Goal: Information Seeking & Learning: Learn about a topic

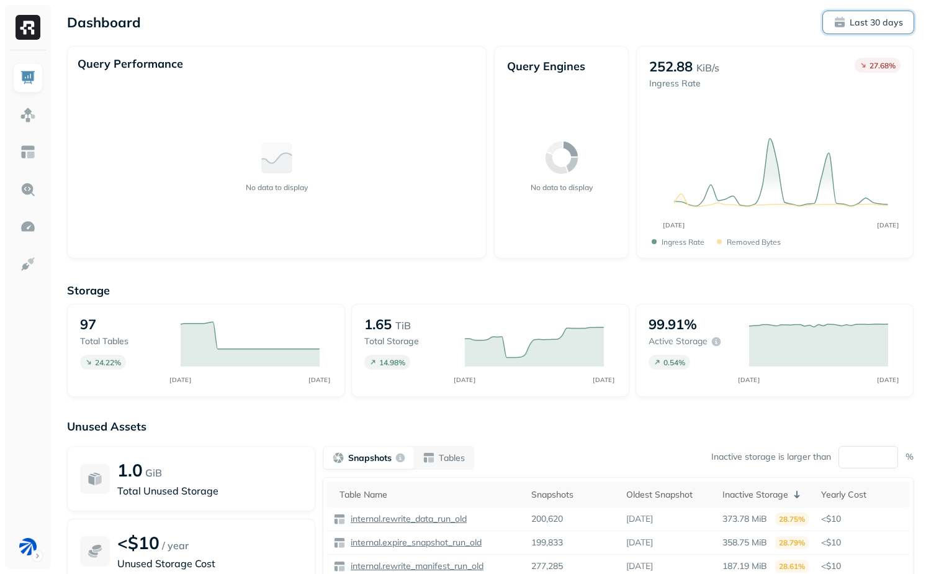
click at [844, 14] on button "Last 30 days" at bounding box center [868, 22] width 91 height 22
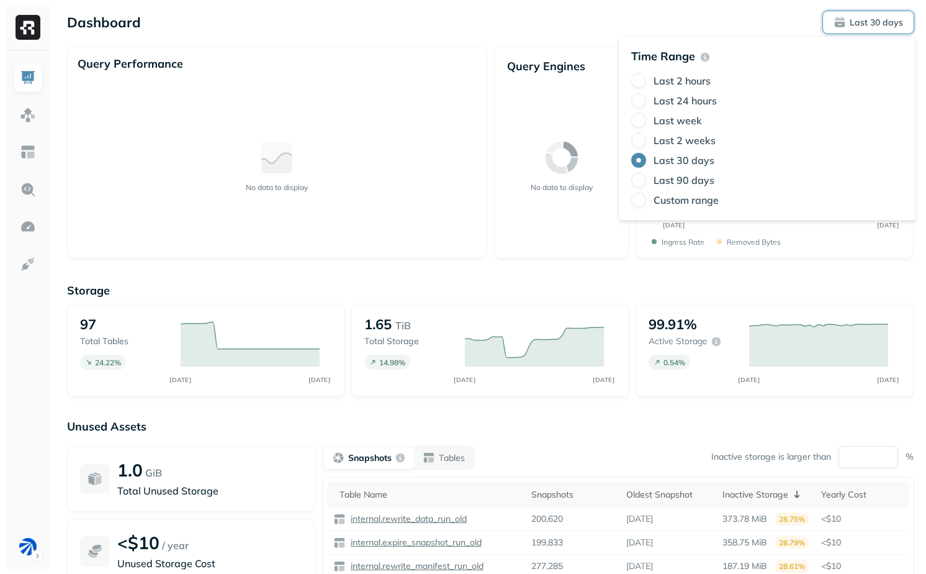
type button "4"
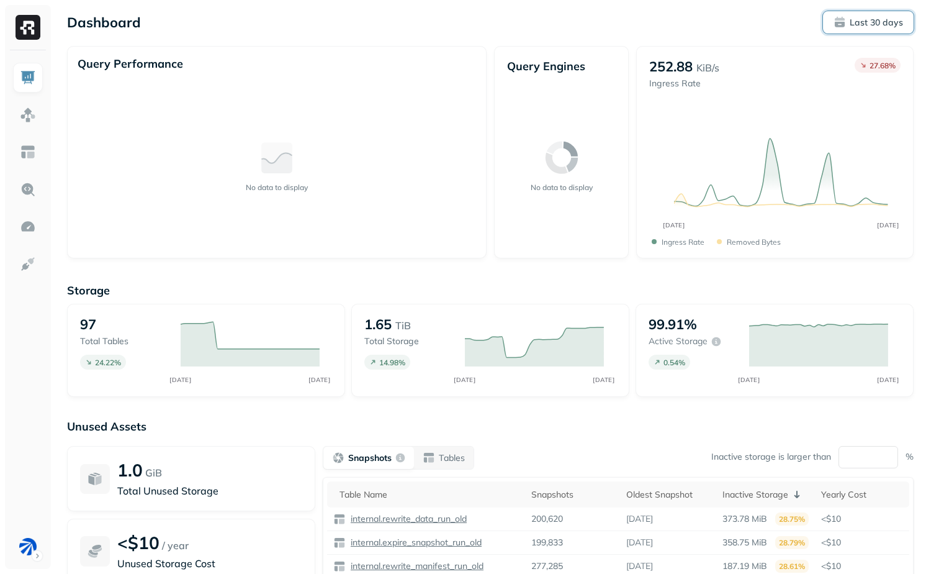
click at [841, 16] on span "Last 30 days" at bounding box center [869, 22] width 70 height 12
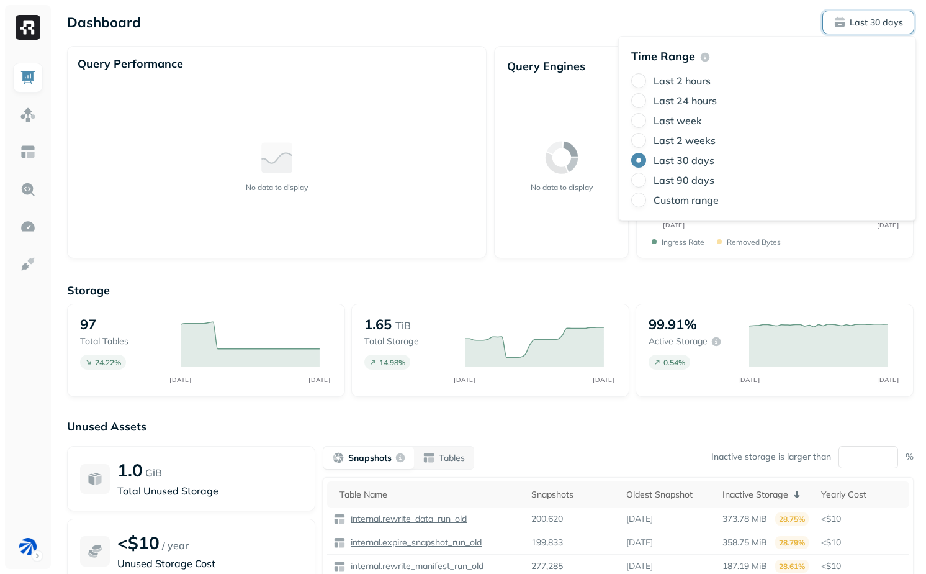
click at [671, 178] on label "Last 90 days" at bounding box center [684, 180] width 61 height 12
click at [646, 178] on button "Last 90 days" at bounding box center [638, 180] width 15 height 15
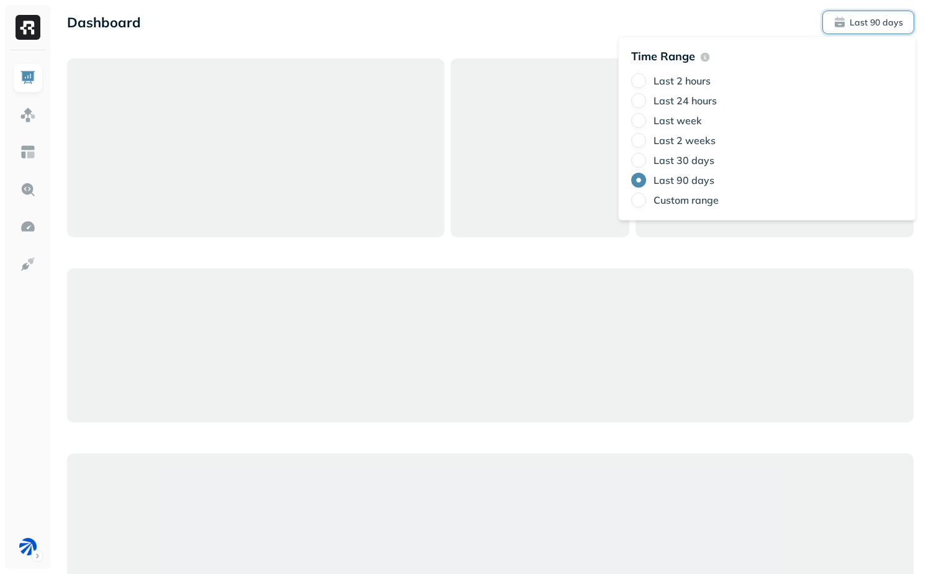
click at [514, 85] on div at bounding box center [540, 147] width 179 height 179
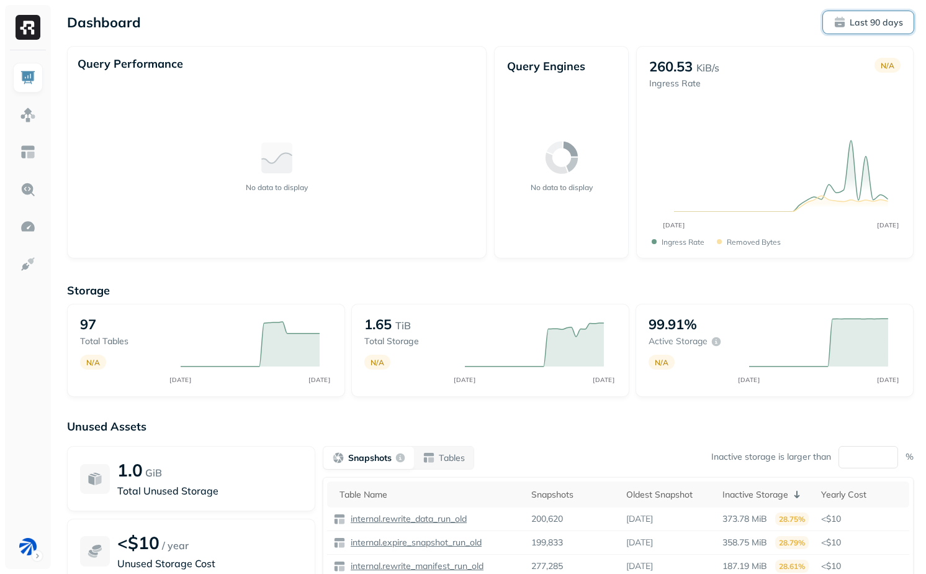
click at [858, 12] on button "Last 90 days" at bounding box center [868, 22] width 91 height 22
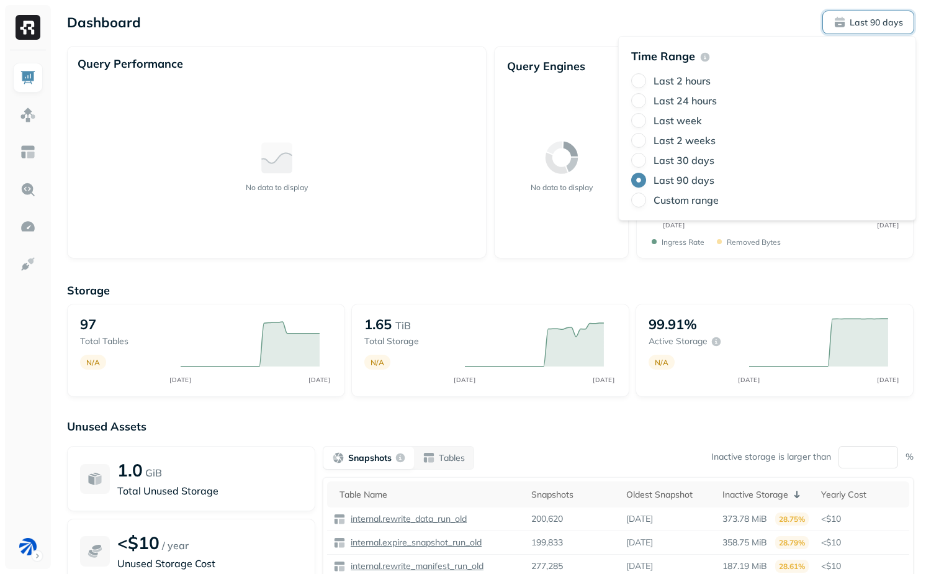
click at [685, 156] on label "Last 30 days" at bounding box center [684, 160] width 61 height 12
click at [646, 156] on button "Last 30 days" at bounding box center [638, 160] width 15 height 15
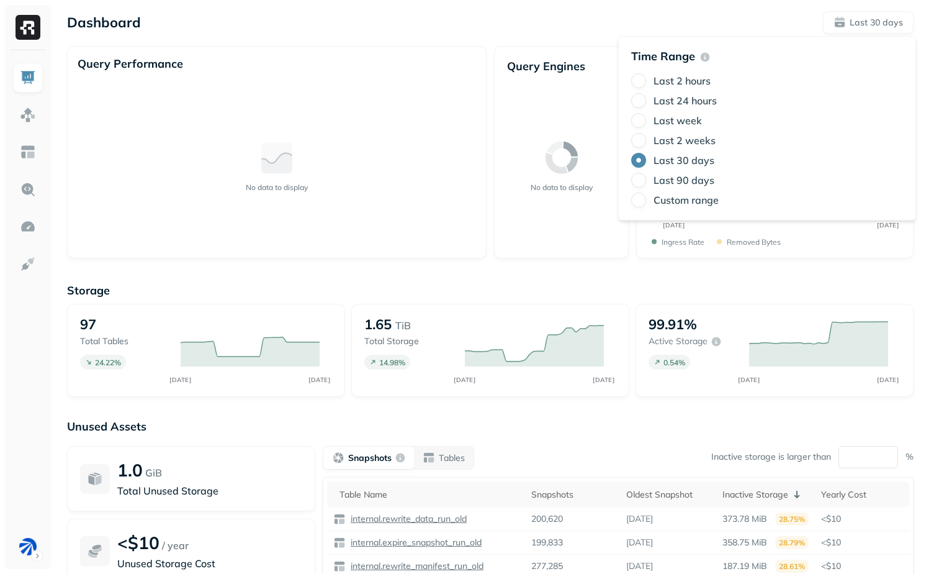
click at [709, 271] on div "Storage 97 Total tables 24.22 % SEP [DATE] 1.65 TiB Total storage 14.98 % SEP […" at bounding box center [490, 475] width 847 height 409
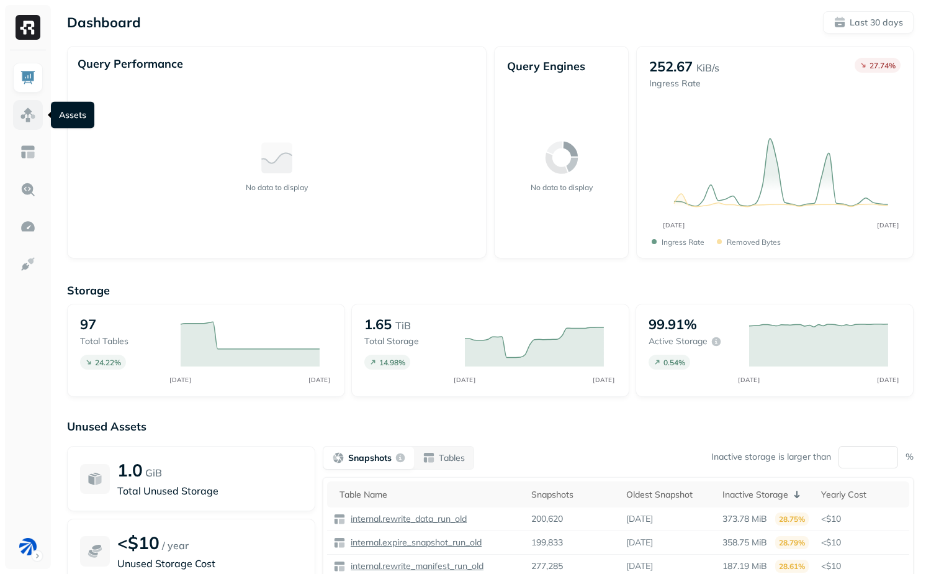
click at [16, 110] on link at bounding box center [28, 115] width 30 height 30
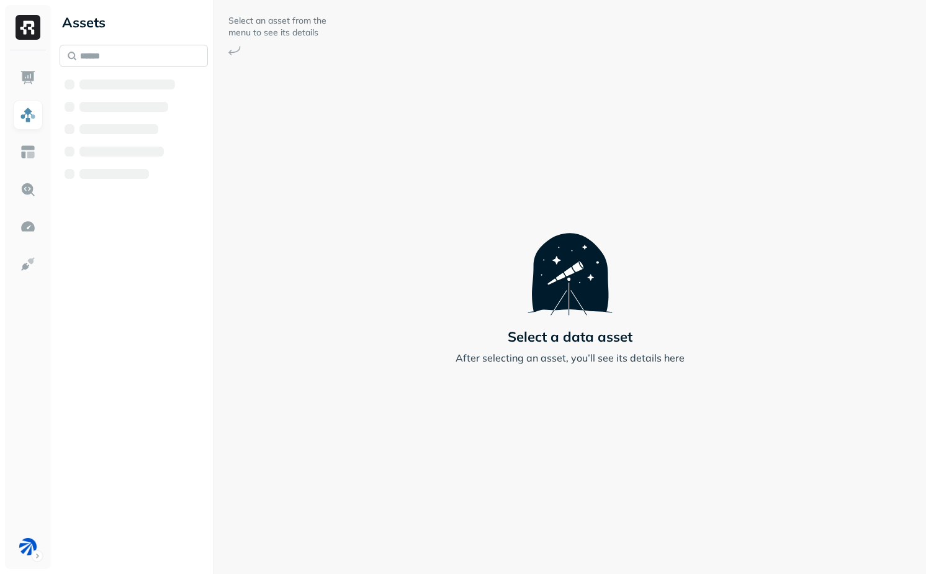
click at [75, 60] on input "text" at bounding box center [134, 56] width 148 height 22
paste input "**********"
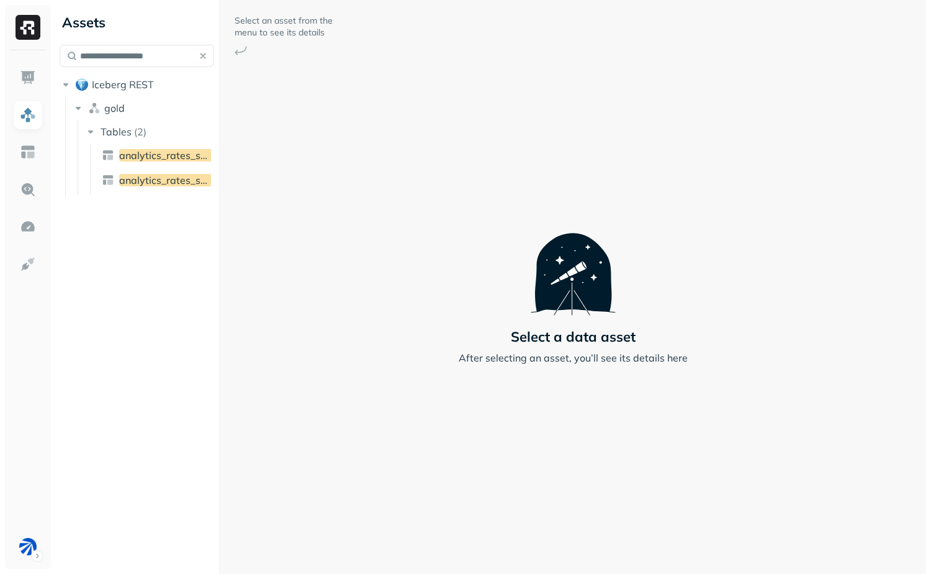
click at [220, 160] on div at bounding box center [219, 287] width 1 height 574
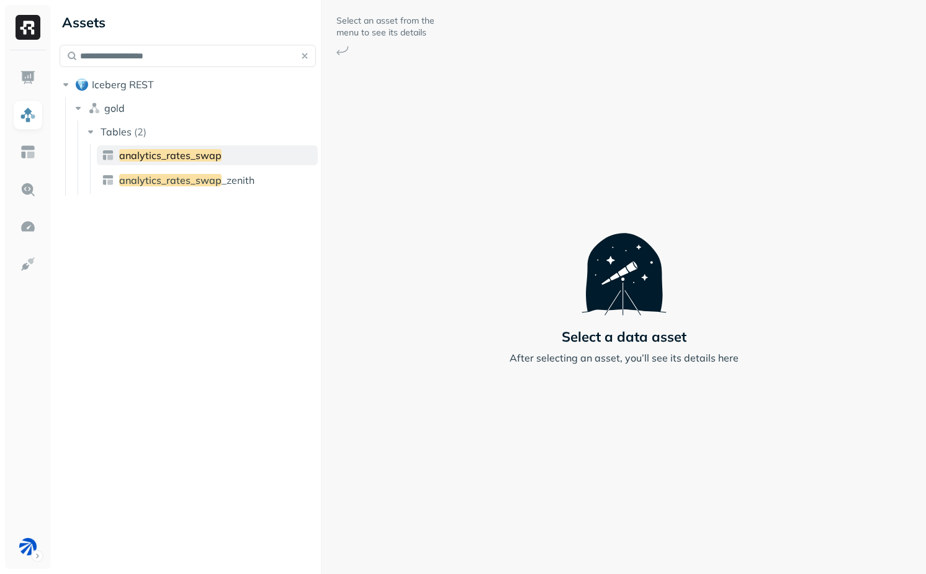
click at [198, 159] on span "analytics_rates_swap" at bounding box center [170, 155] width 102 height 12
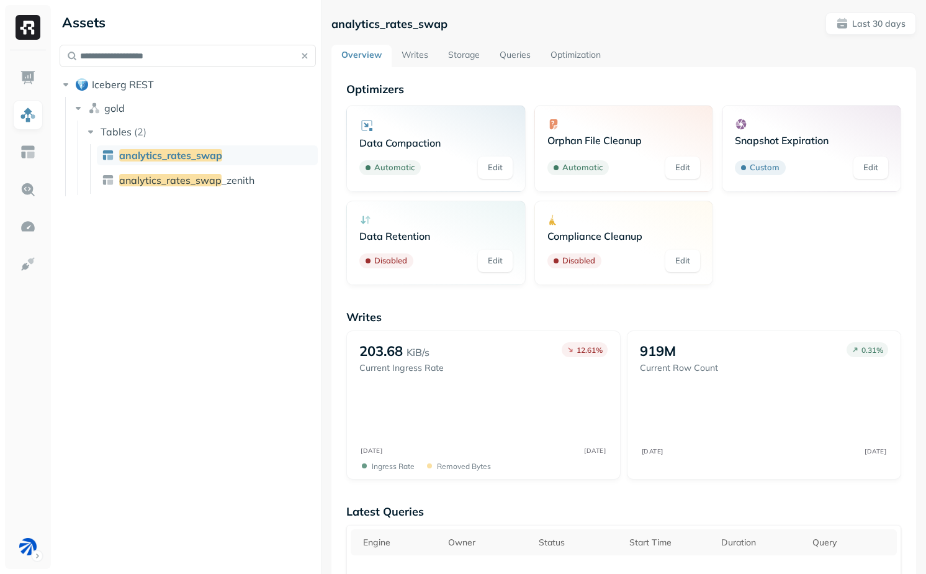
click at [153, 242] on div "**********" at bounding box center [491, 287] width 872 height 574
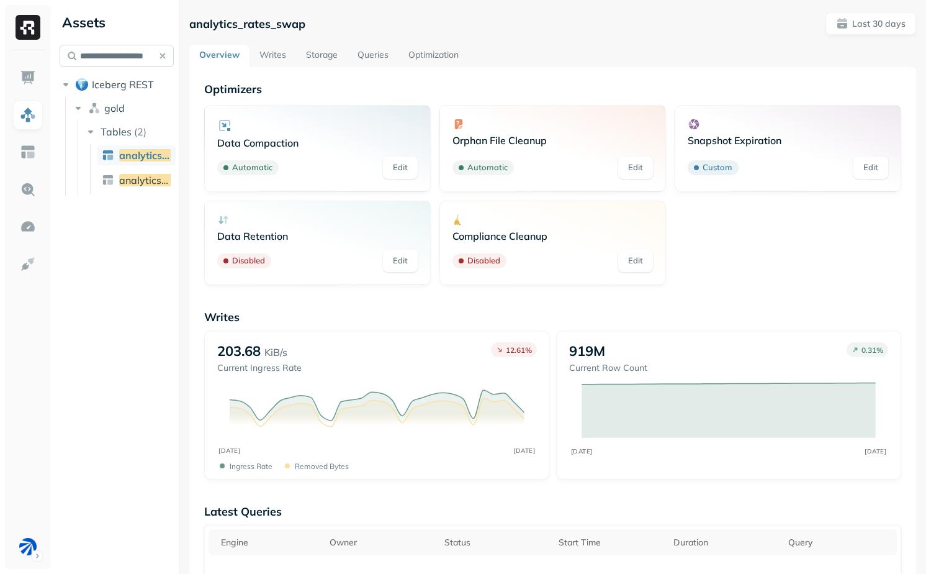
click at [124, 58] on input "**********" at bounding box center [117, 56] width 114 height 22
paste input "text"
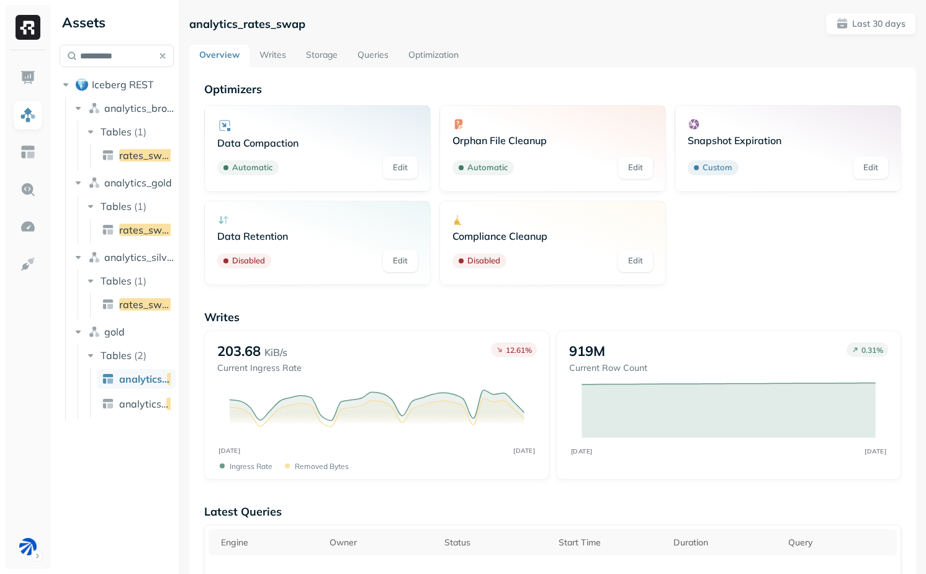
type input "**********"
click at [183, 169] on div "analytics_rates_swap Last 30 days Overview Writes Storage Queries Optimization …" at bounding box center [552, 287] width 747 height 574
click at [285, 161] on div "**********" at bounding box center [491, 287] width 872 height 574
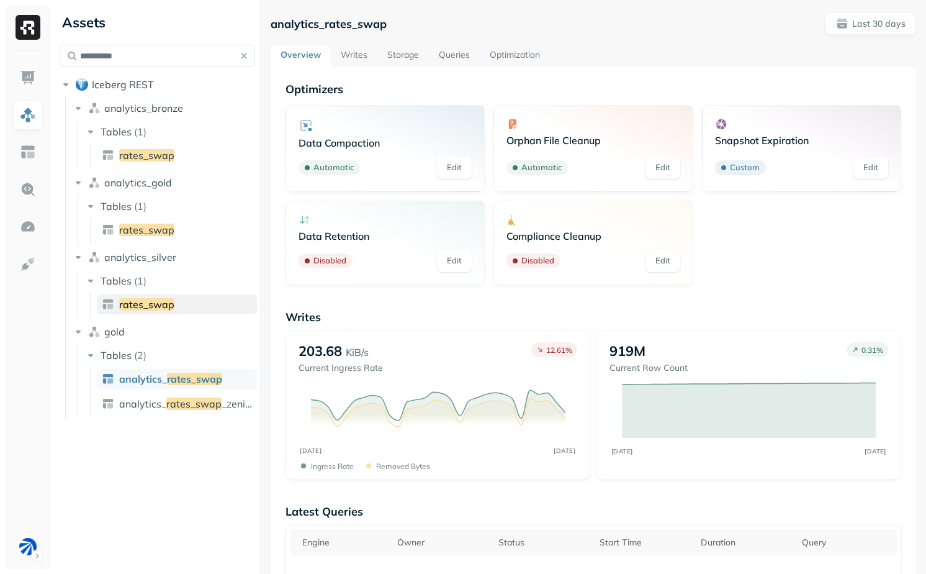
click at [179, 308] on link "rates_swap" at bounding box center [177, 304] width 160 height 20
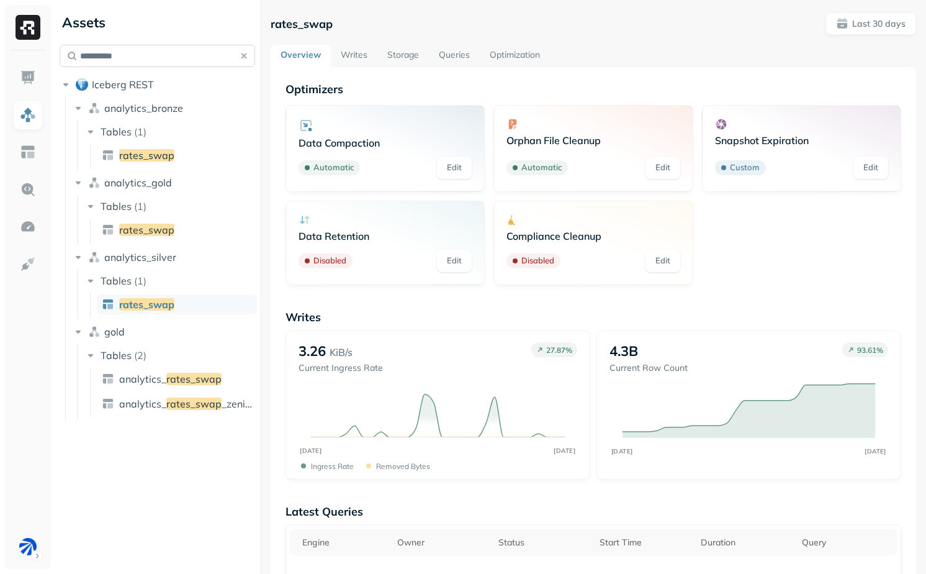
click at [110, 53] on input "**********" at bounding box center [158, 56] width 196 height 22
click at [188, 154] on link "rates_swap" at bounding box center [177, 155] width 160 height 20
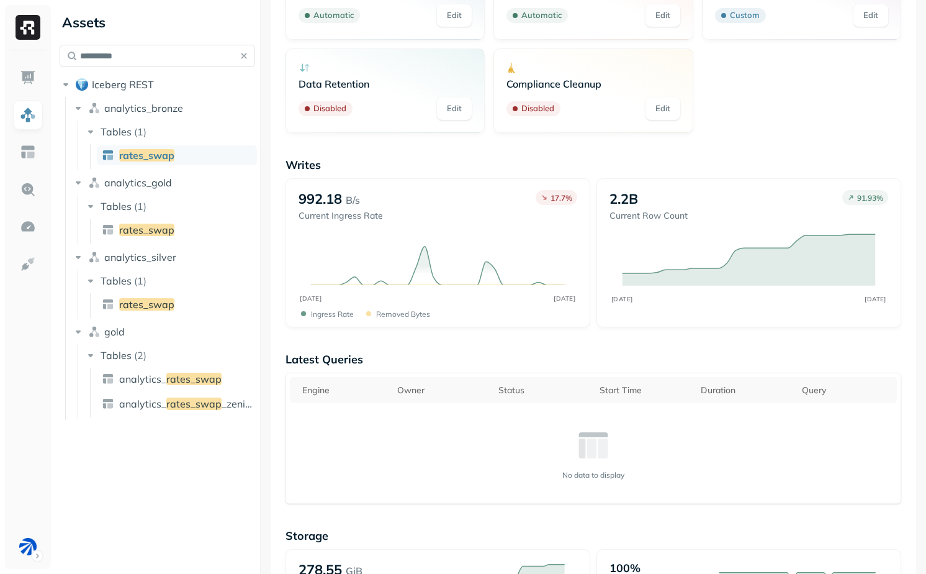
scroll to position [141, 0]
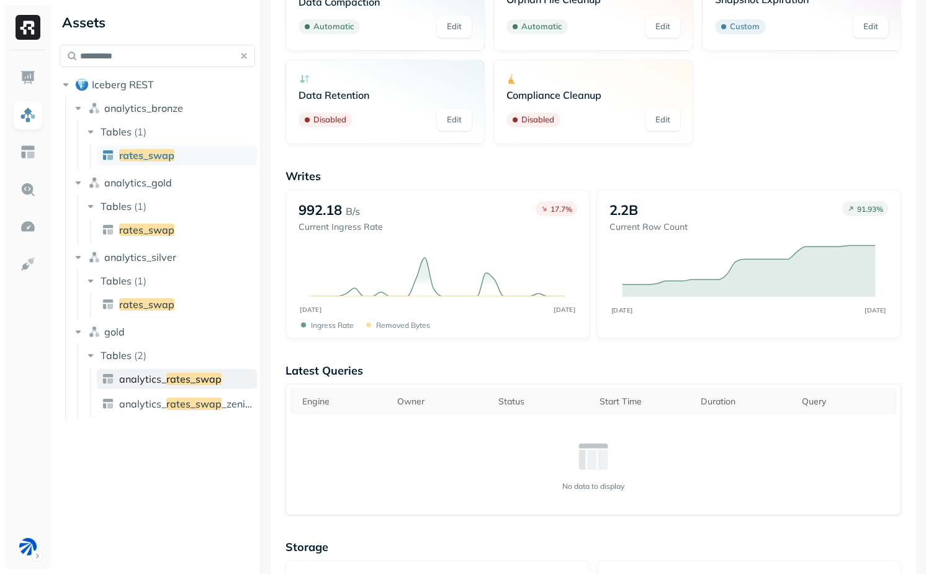
click at [181, 379] on span "rates_swap" at bounding box center [193, 379] width 55 height 12
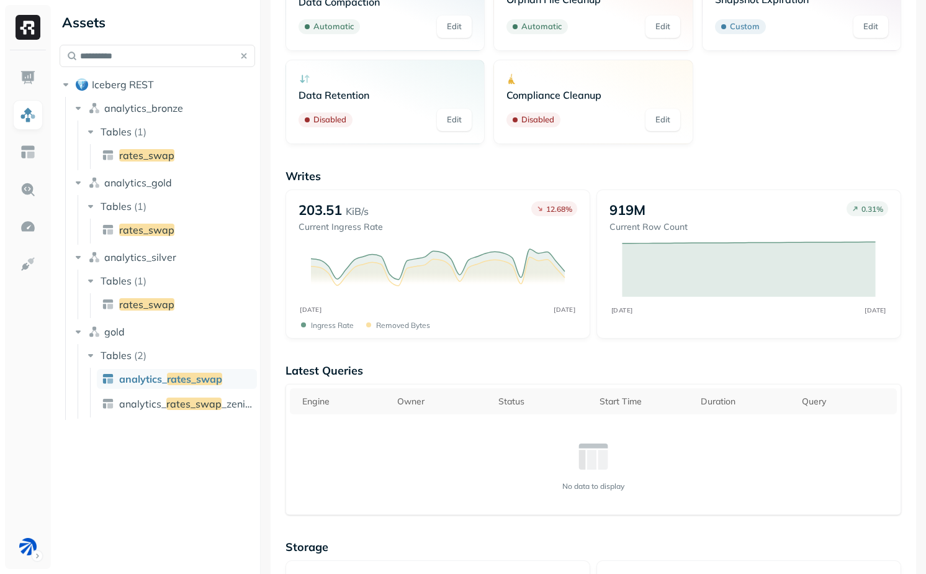
scroll to position [82, 0]
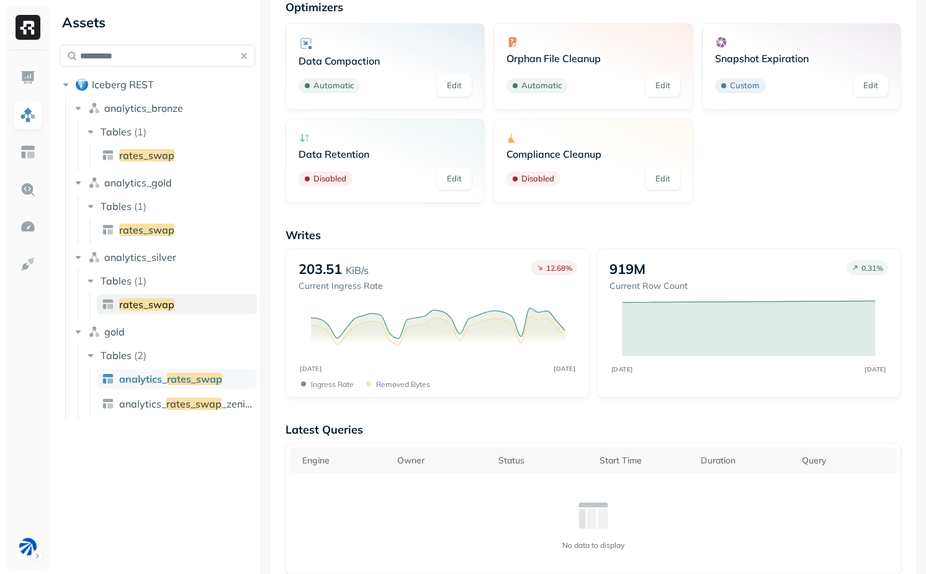
click at [168, 306] on span "rates_swap" at bounding box center [146, 304] width 55 height 12
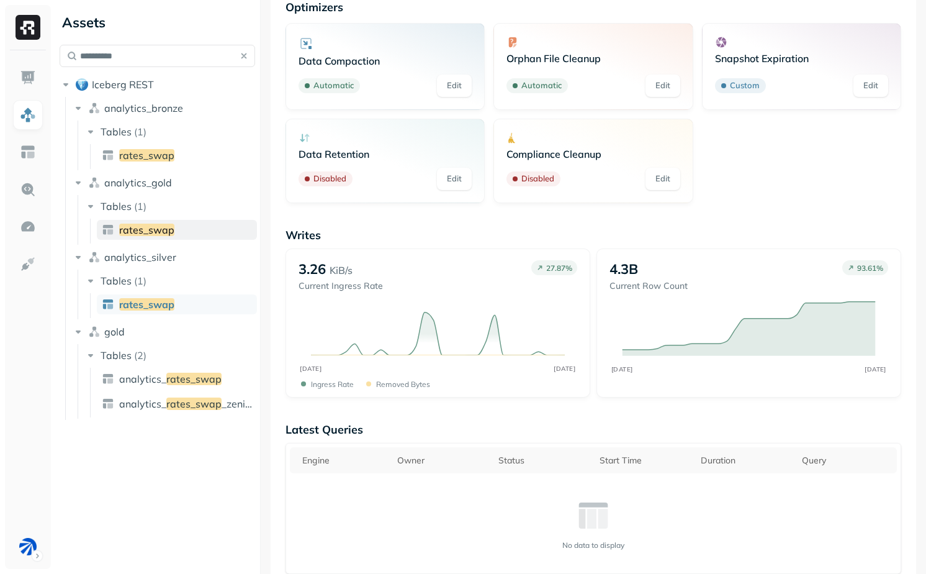
click at [146, 230] on span "rates_swap" at bounding box center [146, 230] width 55 height 12
click at [179, 155] on link "rates_swap" at bounding box center [177, 155] width 160 height 20
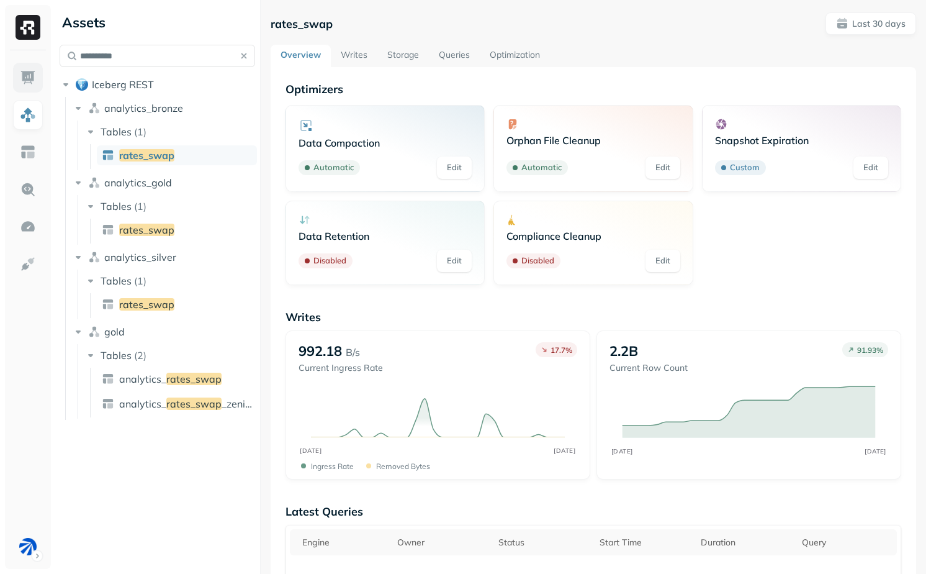
click at [24, 70] on img at bounding box center [28, 78] width 16 height 16
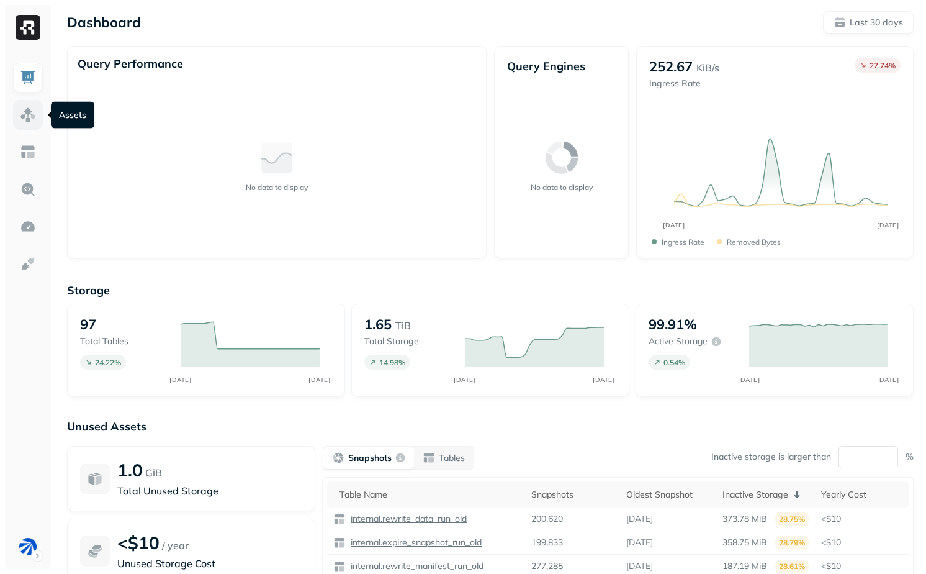
click at [37, 118] on link at bounding box center [28, 115] width 30 height 30
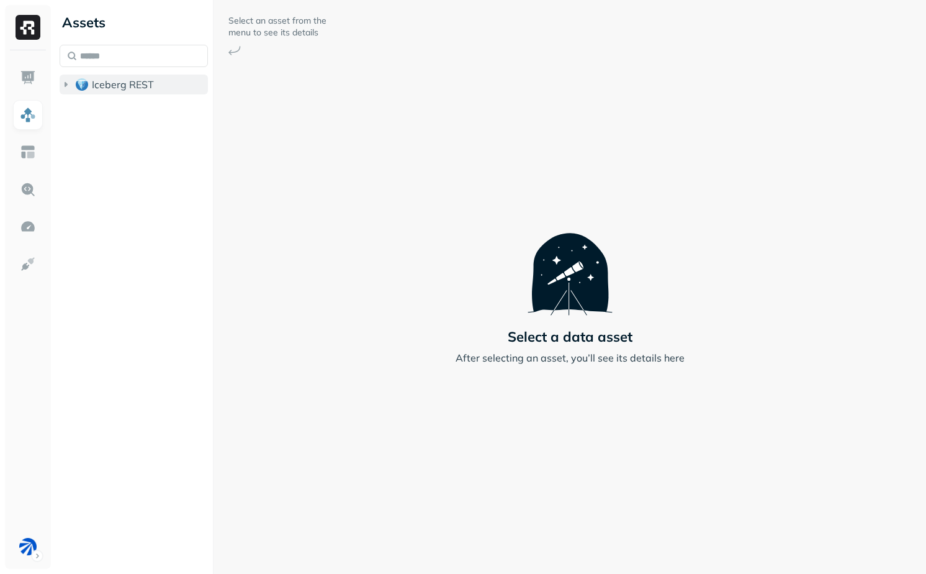
click at [138, 75] on button "Iceberg REST" at bounding box center [134, 85] width 148 height 20
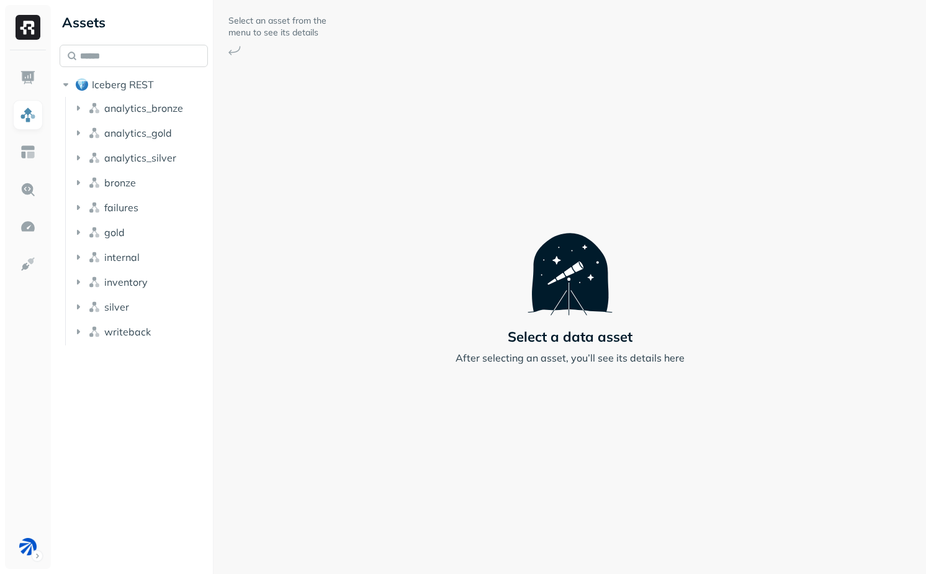
click at [138, 61] on input "text" at bounding box center [134, 56] width 148 height 22
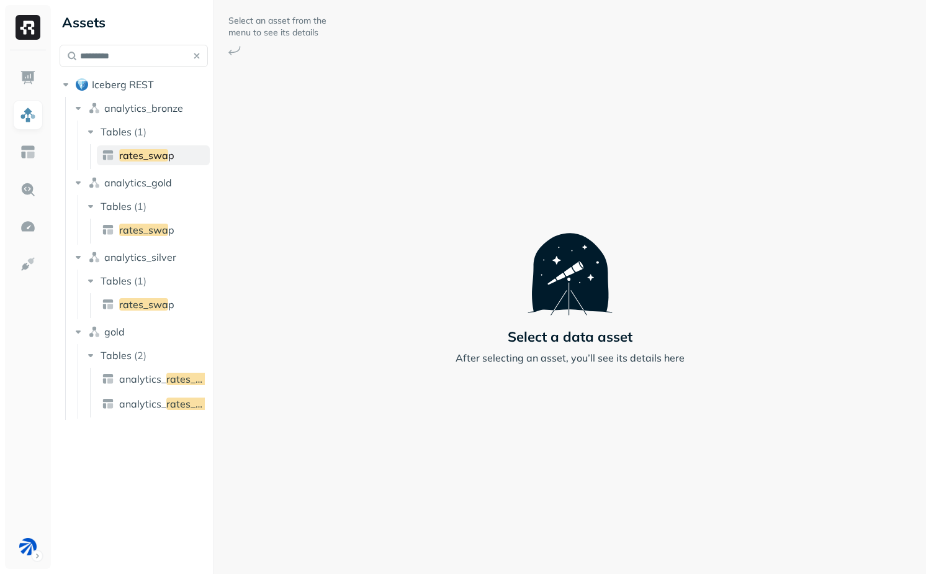
type input "*********"
click at [146, 151] on span "rates_swa" at bounding box center [143, 155] width 49 height 12
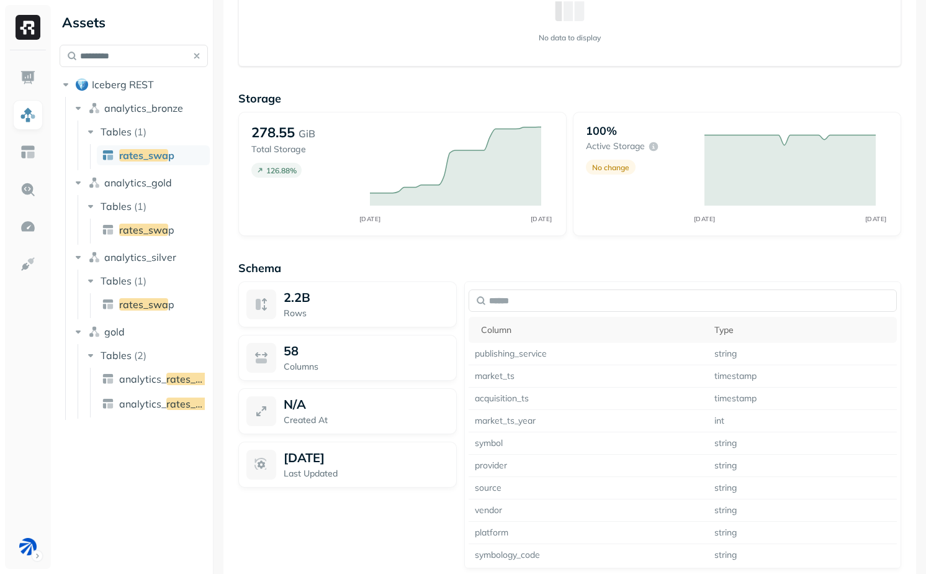
scroll to position [599, 0]
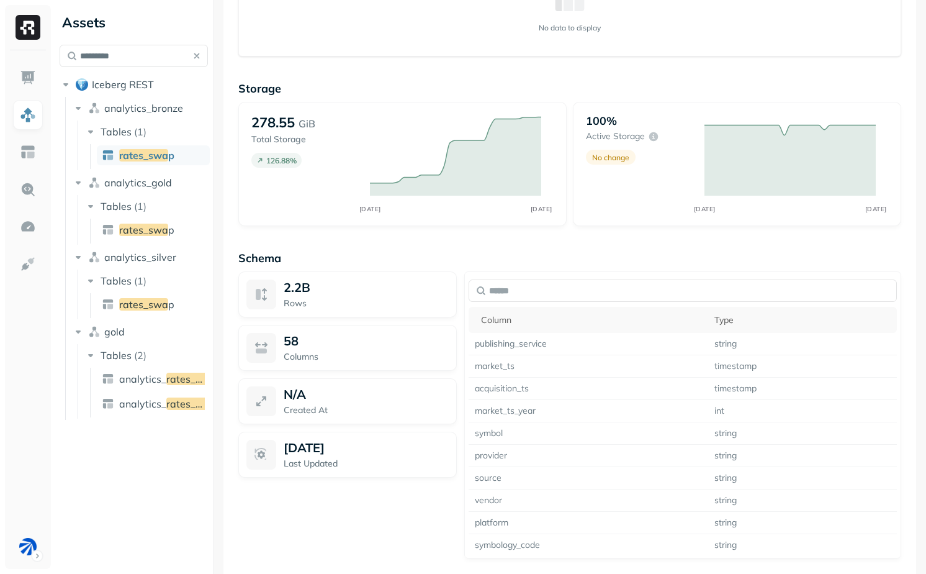
click at [291, 448] on p "[DATE]" at bounding box center [304, 448] width 41 height 16
drag, startPoint x: 291, startPoint y: 448, endPoint x: 358, endPoint y: 448, distance: 67.7
click at [325, 448] on p "[DATE]" at bounding box center [304, 448] width 41 height 16
click at [295, 397] on p "N/A" at bounding box center [295, 394] width 22 height 16
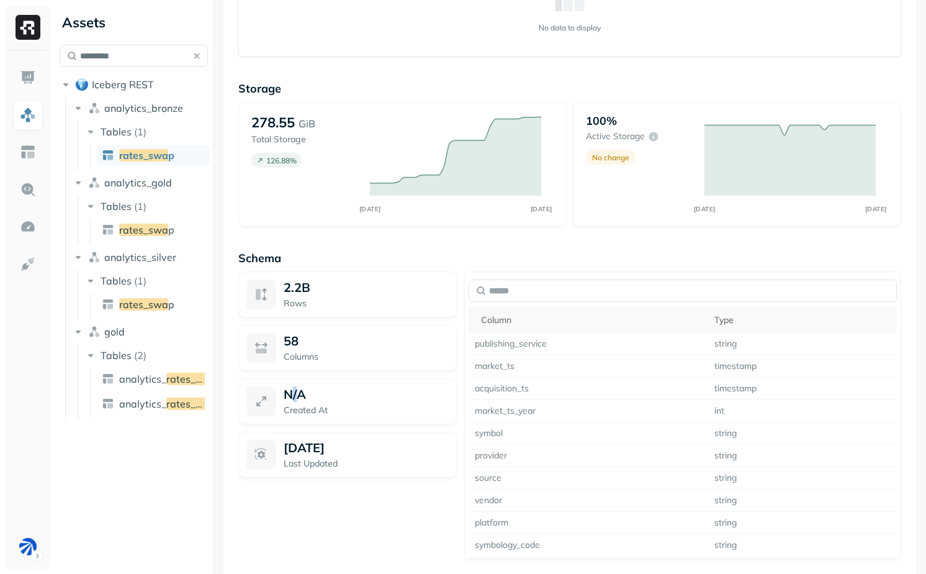
click at [295, 397] on p "N/A" at bounding box center [295, 394] width 22 height 16
click at [333, 397] on div "N/A" at bounding box center [366, 394] width 165 height 16
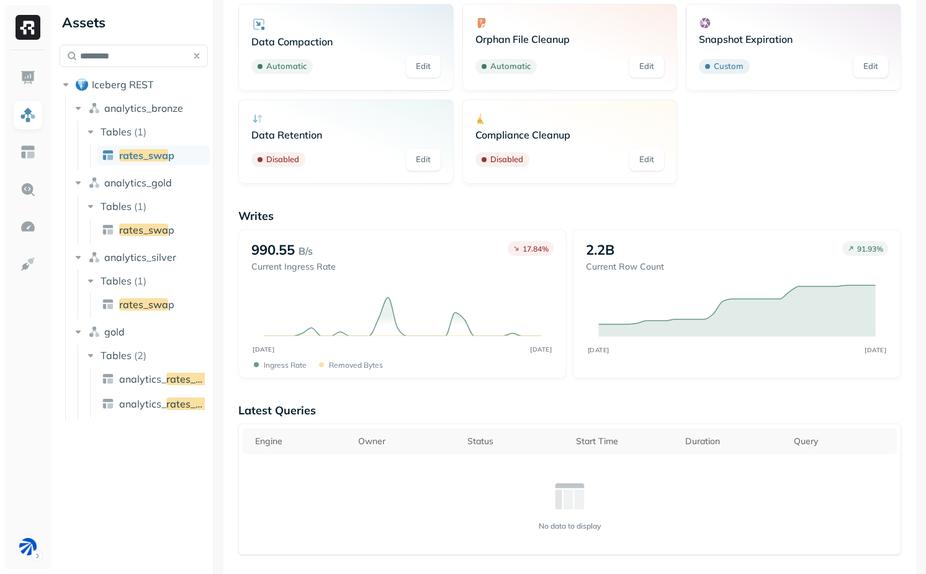
scroll to position [0, 0]
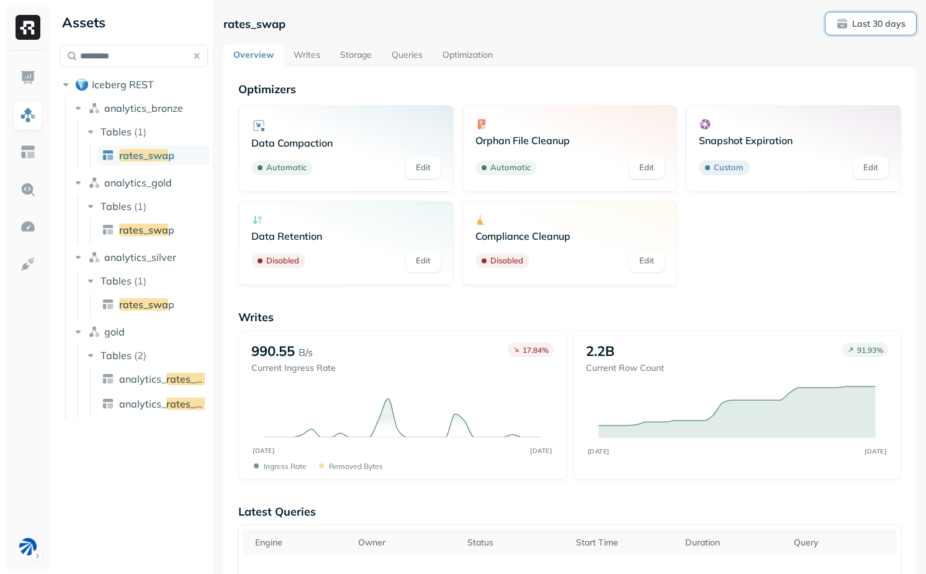
click at [850, 16] on button "Last 30 days" at bounding box center [871, 23] width 91 height 22
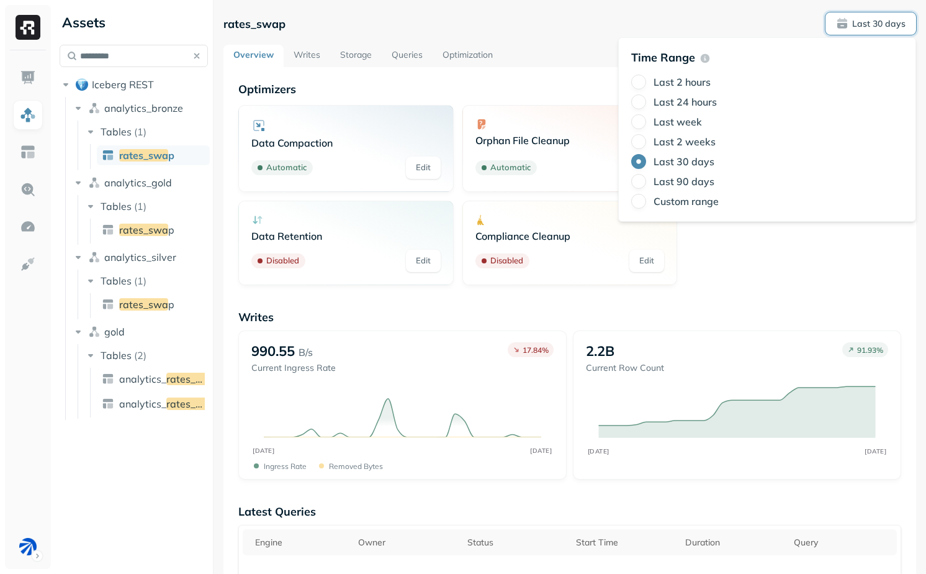
click at [657, 186] on label "Last 90 days" at bounding box center [684, 181] width 61 height 12
click at [646, 186] on button "Last 90 days" at bounding box center [638, 181] width 15 height 15
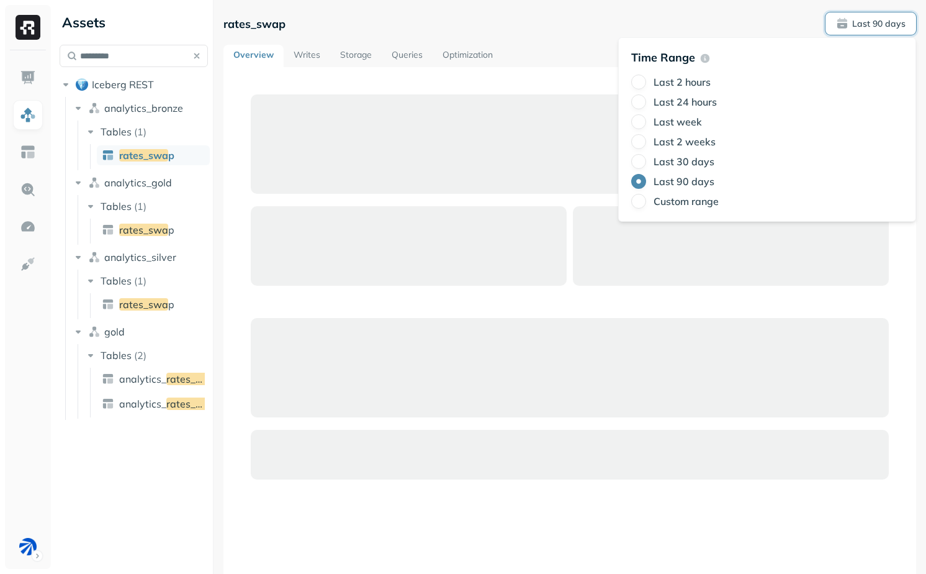
click at [735, 267] on div at bounding box center [731, 245] width 316 height 79
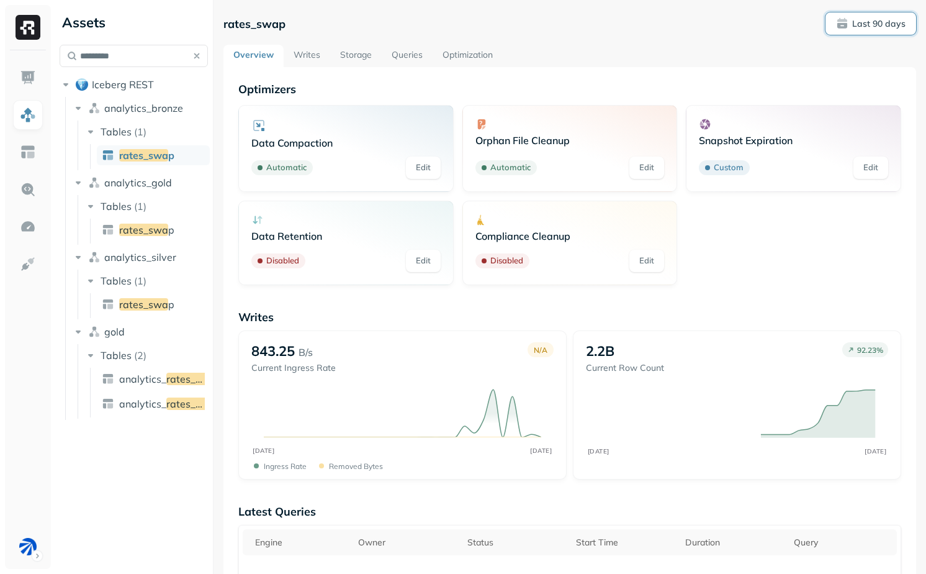
click at [857, 14] on button "Last 90 days" at bounding box center [871, 23] width 91 height 22
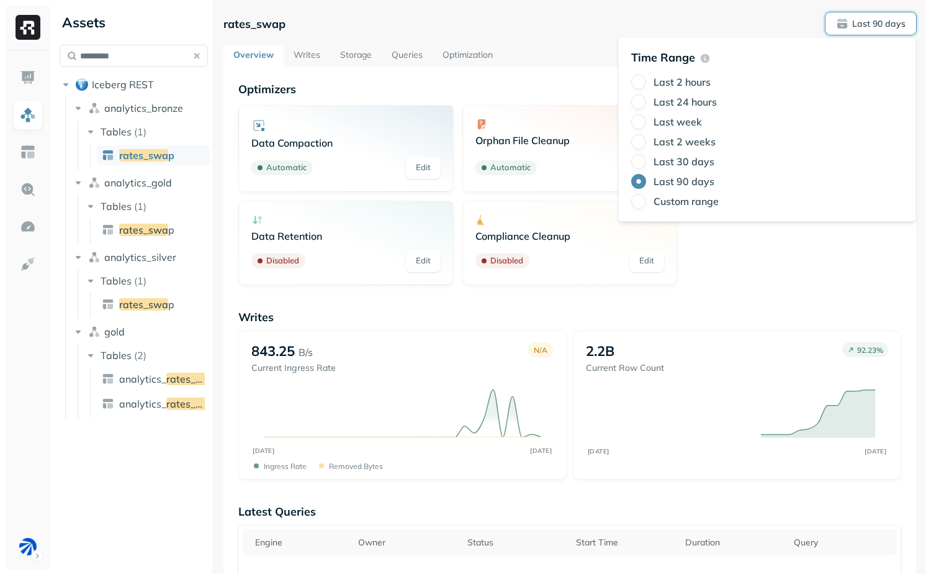
click at [685, 162] on label "Last 30 days" at bounding box center [684, 161] width 61 height 12
click at [646, 162] on button "Last 30 days" at bounding box center [638, 161] width 15 height 15
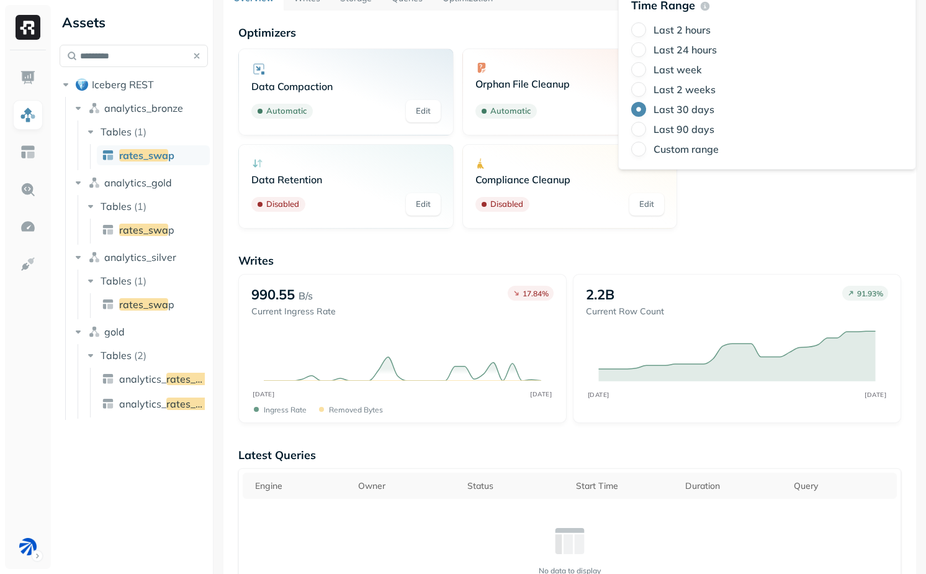
scroll to position [61, 0]
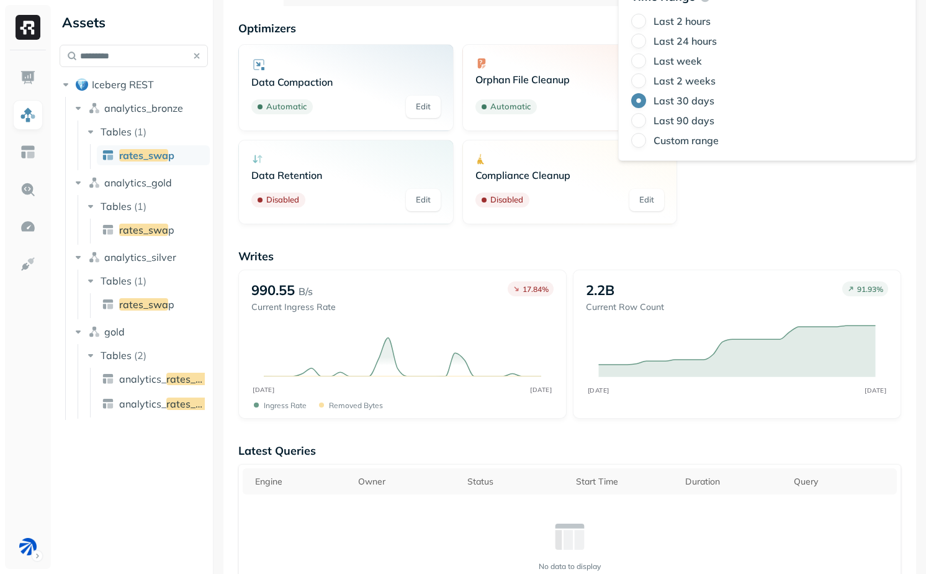
click at [657, 268] on div "Writes 990.55 B/s Current Ingress Rate 17.84 % SEP [DATE] Ingress Rate Removed …" at bounding box center [569, 333] width 663 height 169
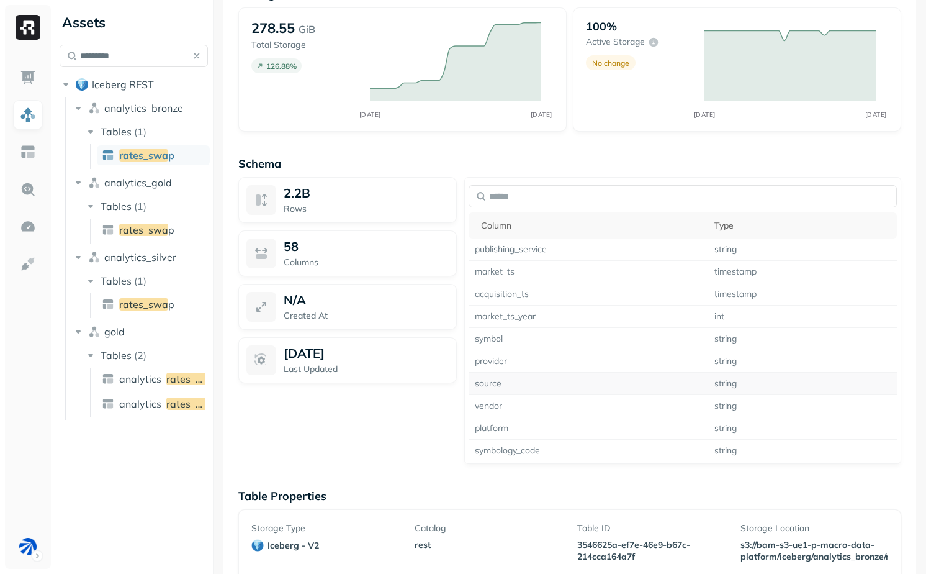
scroll to position [664, 0]
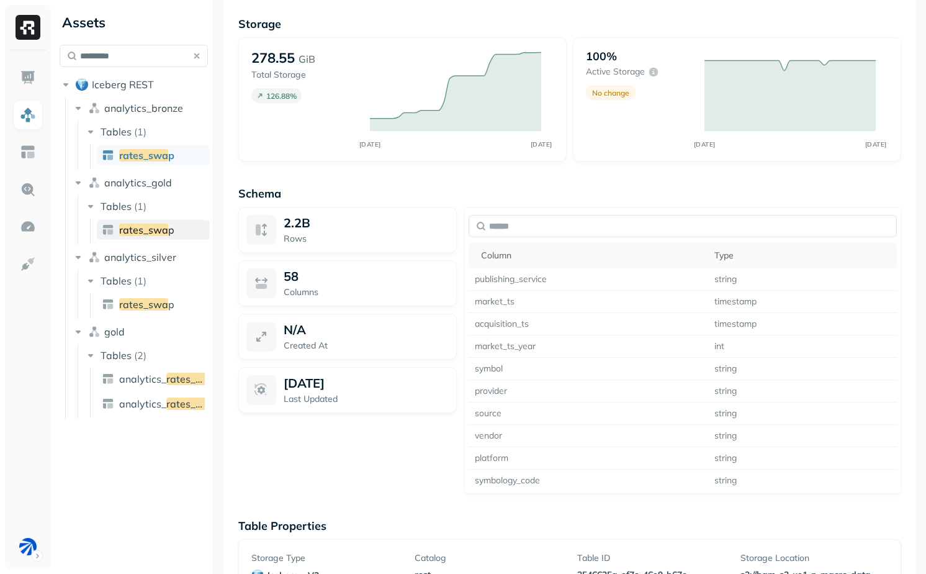
click at [146, 230] on span "rates_swa" at bounding box center [143, 230] width 49 height 12
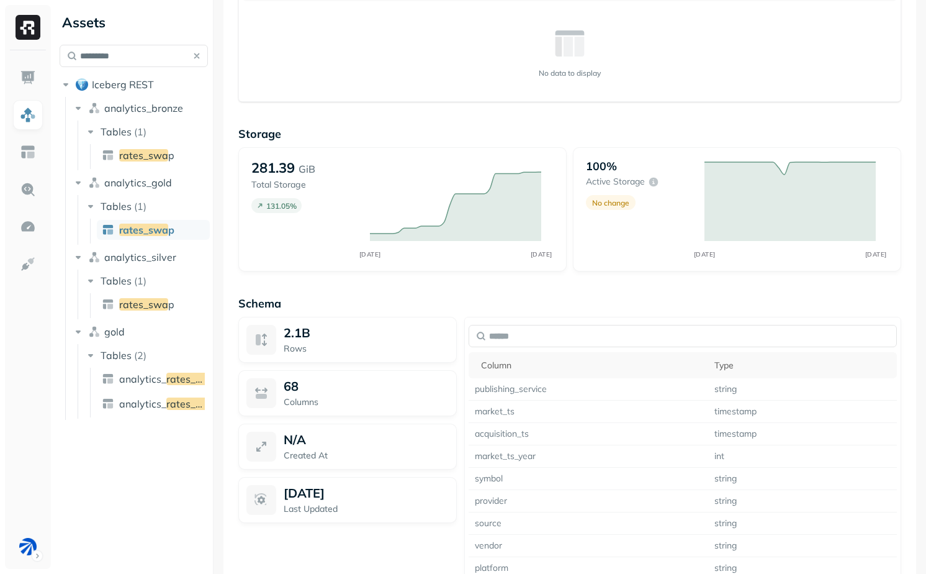
scroll to position [619, 0]
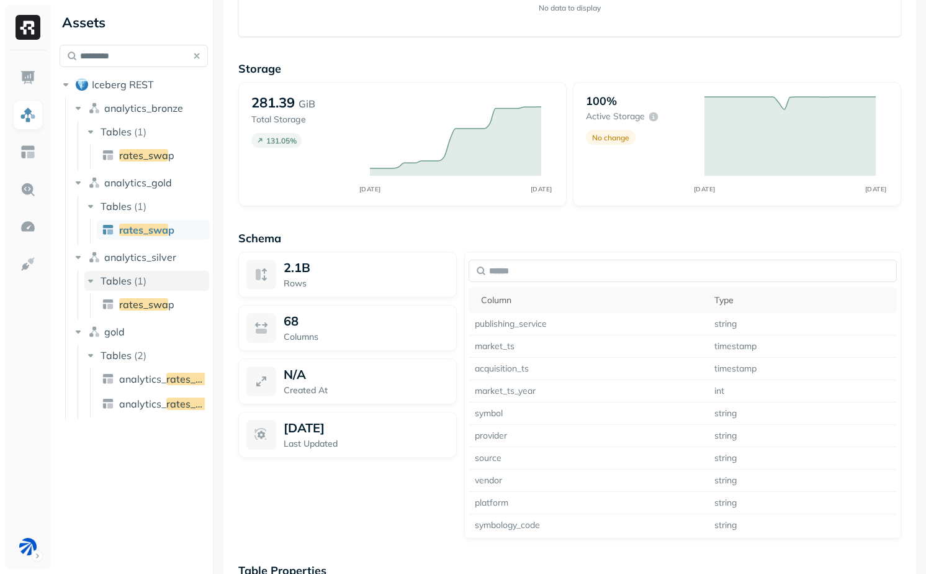
click at [155, 289] on button "Tables ( 1 )" at bounding box center [146, 281] width 125 height 20
click at [153, 281] on button "Tables ( 1 )" at bounding box center [146, 281] width 125 height 20
click at [153, 302] on span "rates_swa" at bounding box center [143, 304] width 49 height 12
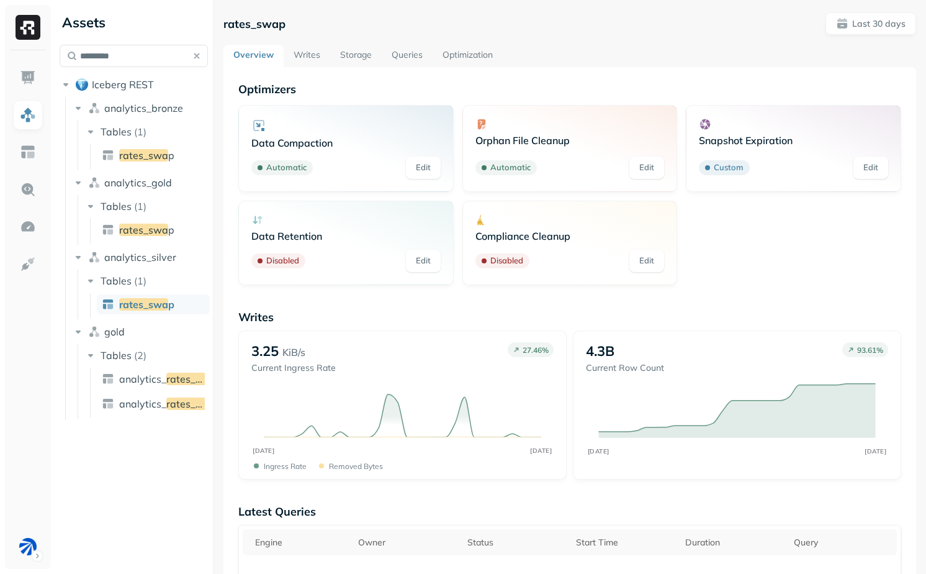
click at [313, 56] on link "Writes" at bounding box center [307, 56] width 47 height 22
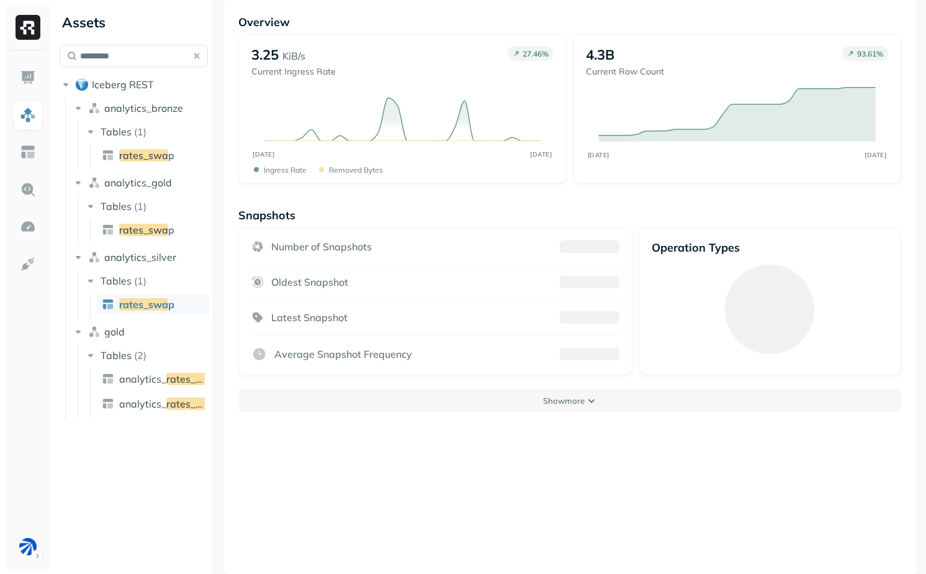
scroll to position [66, 0]
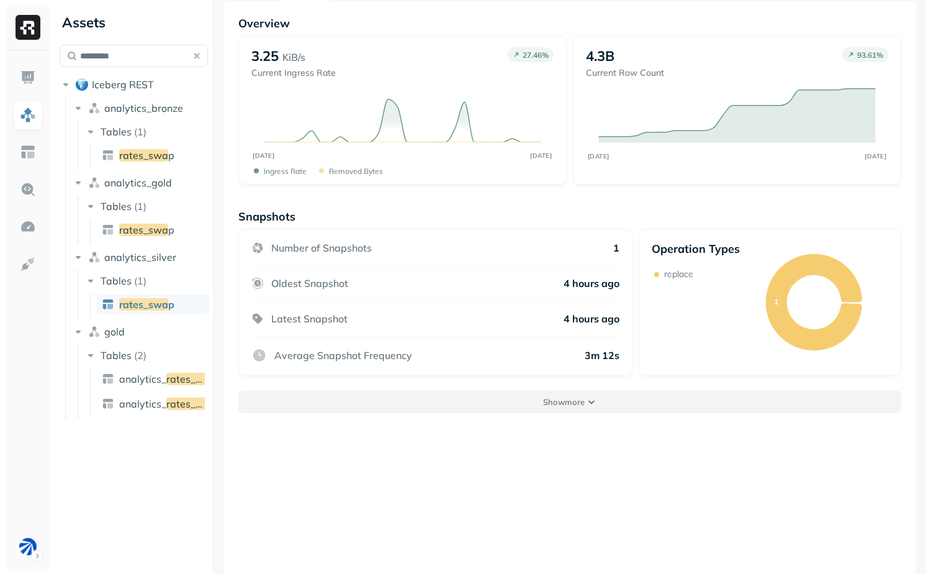
click at [576, 409] on button "Show more" at bounding box center [569, 402] width 663 height 22
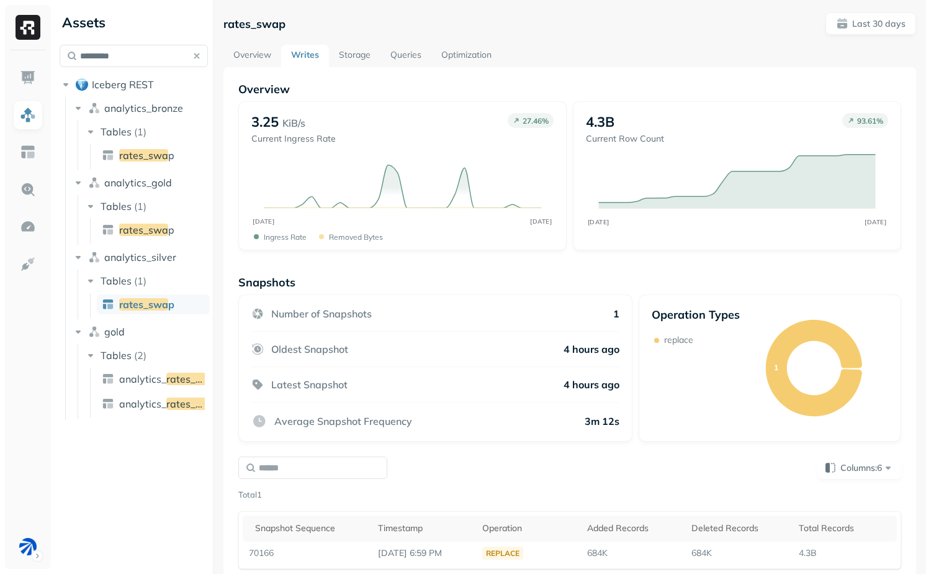
scroll to position [0, 0]
click at [872, 22] on p "Last 30 days" at bounding box center [878, 24] width 53 height 12
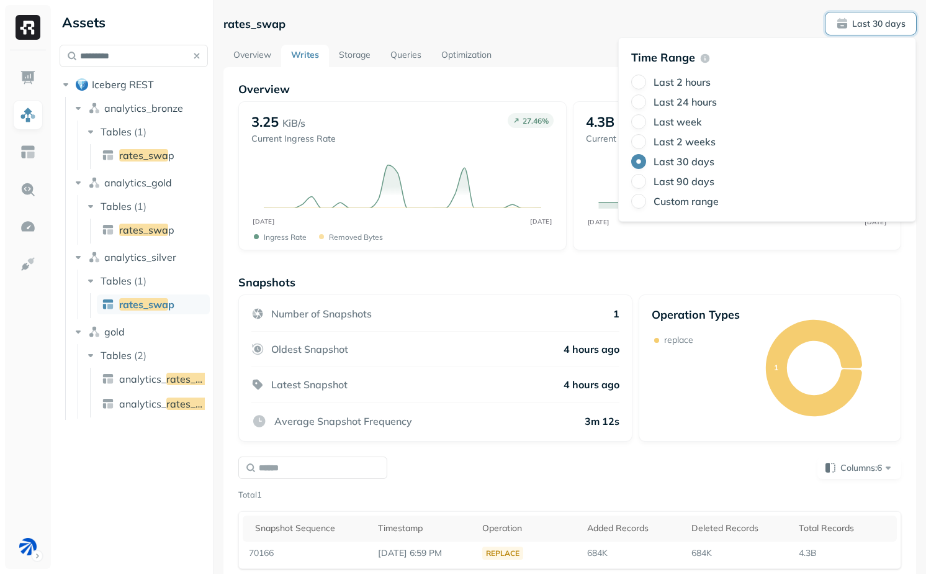
click at [690, 105] on label "Last 24 hours" at bounding box center [685, 102] width 63 height 12
click at [646, 105] on button "Last 24 hours" at bounding box center [638, 101] width 15 height 15
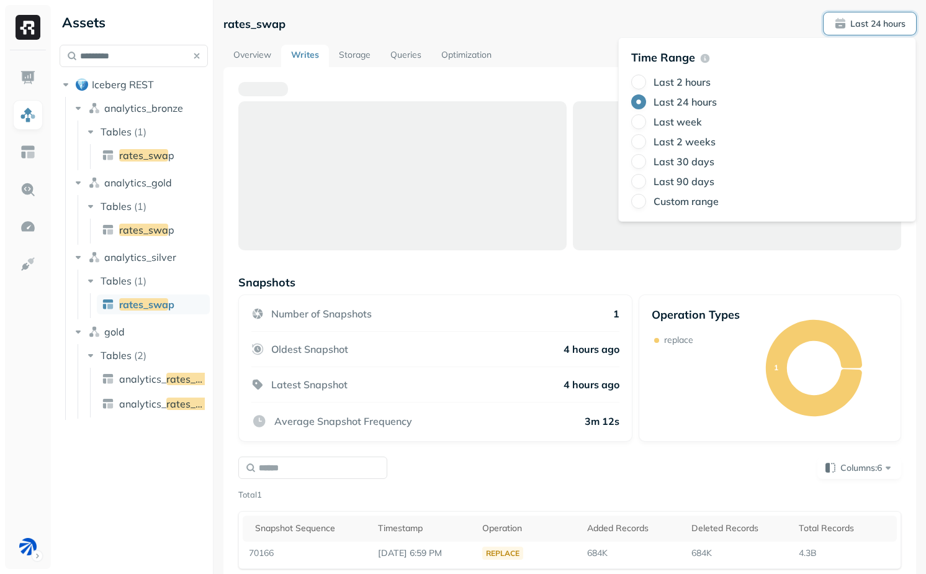
click at [552, 51] on div "Overview Writes Storage Queries Optimization" at bounding box center [570, 56] width 693 height 22
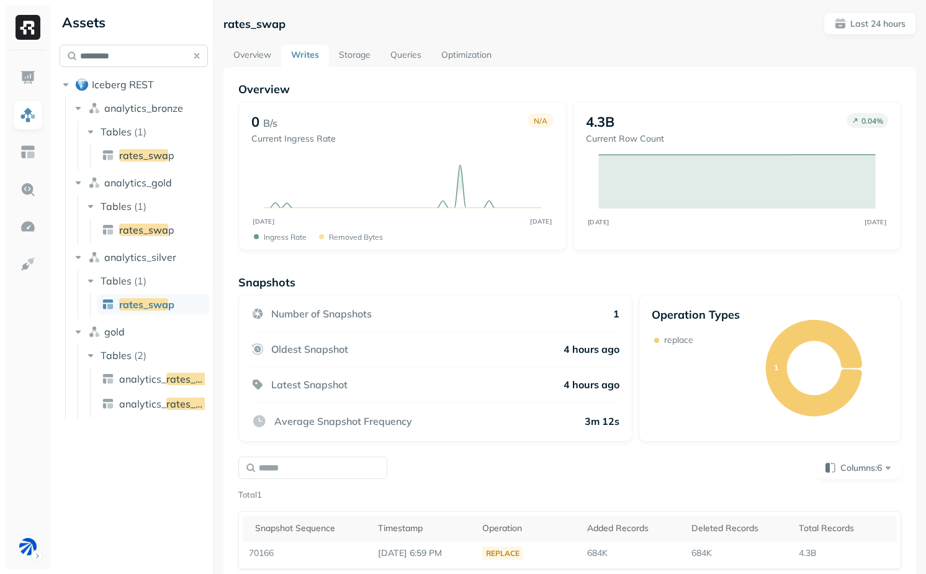
click at [129, 53] on input "*********" at bounding box center [134, 56] width 148 height 22
paste input "**********"
type input "**********"
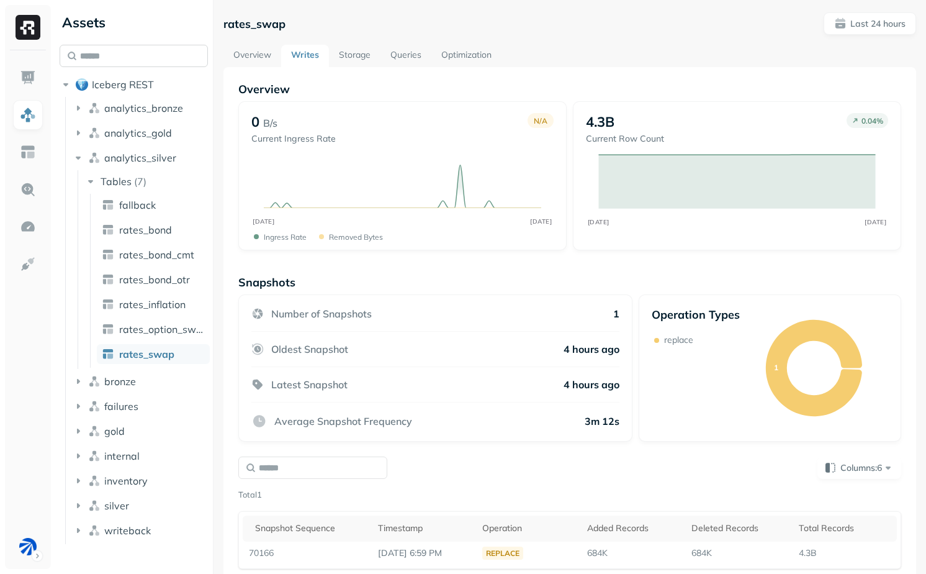
paste input "**********"
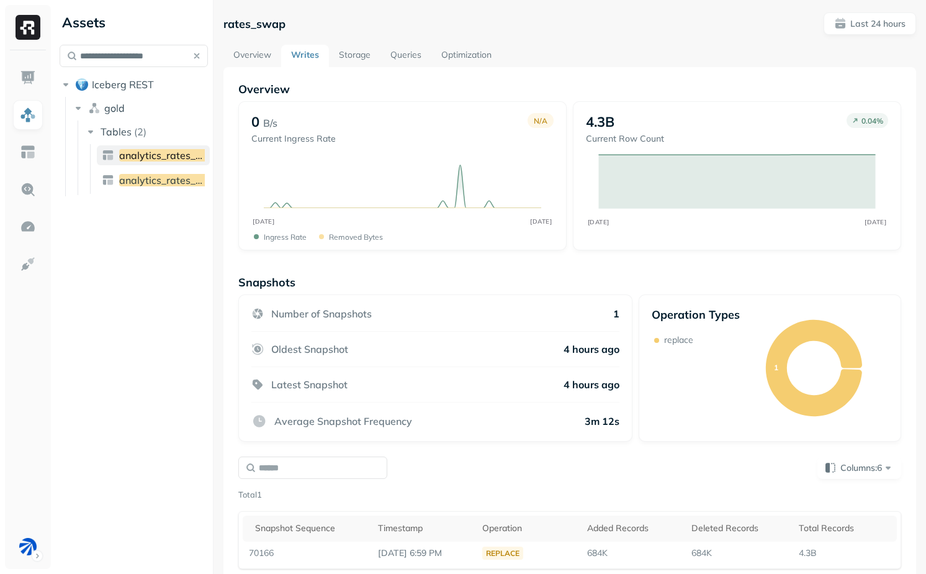
click at [157, 158] on span "analytics_rates_swap" at bounding box center [170, 155] width 102 height 12
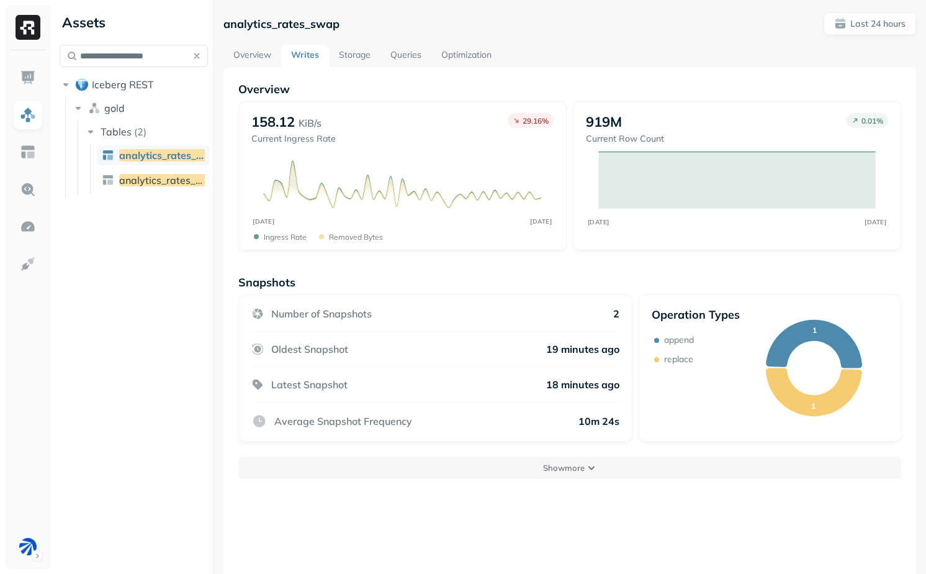
click at [266, 61] on link "Overview" at bounding box center [253, 56] width 58 height 22
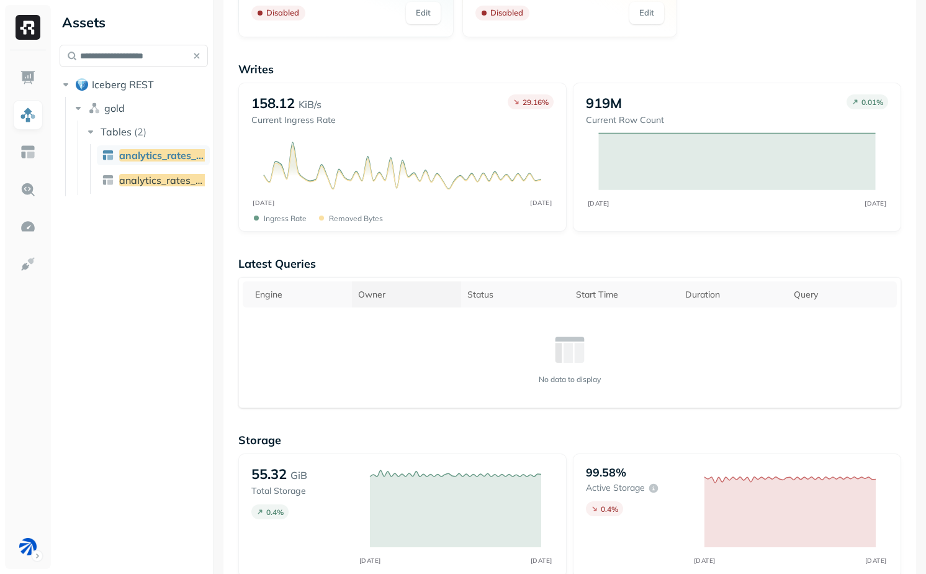
scroll to position [245, 0]
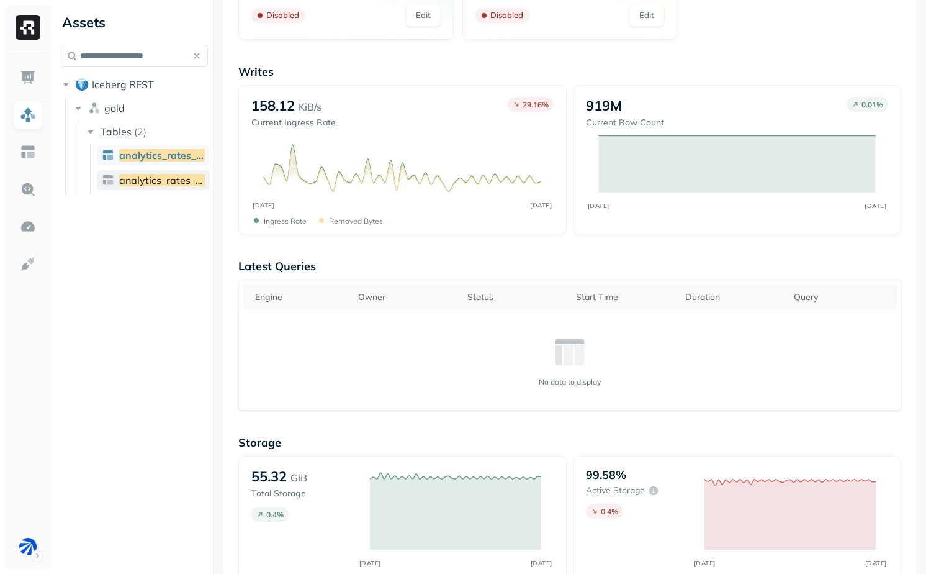
click at [171, 177] on span "analytics_rates_swap" at bounding box center [170, 180] width 102 height 12
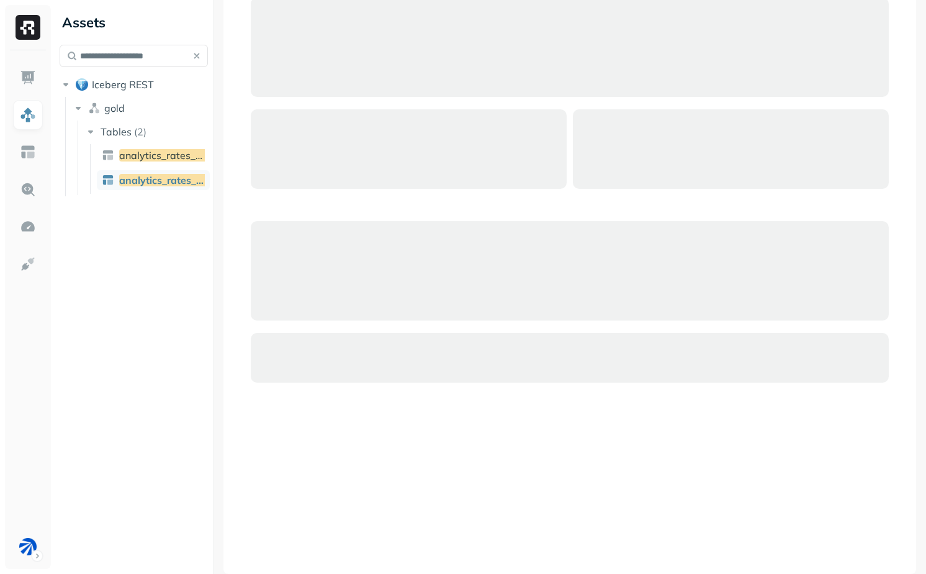
scroll to position [82, 0]
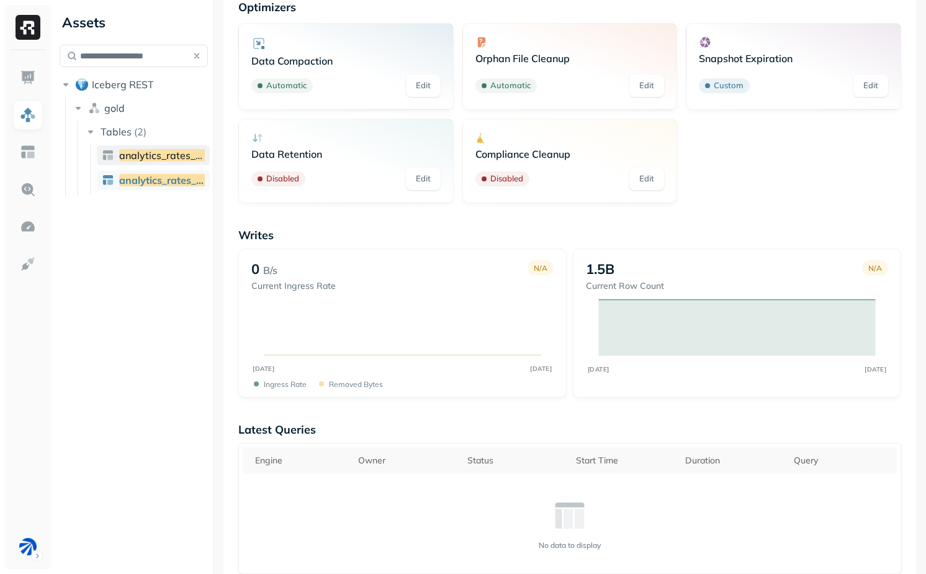
click at [173, 145] on link "analytics_rates_swap" at bounding box center [153, 155] width 113 height 20
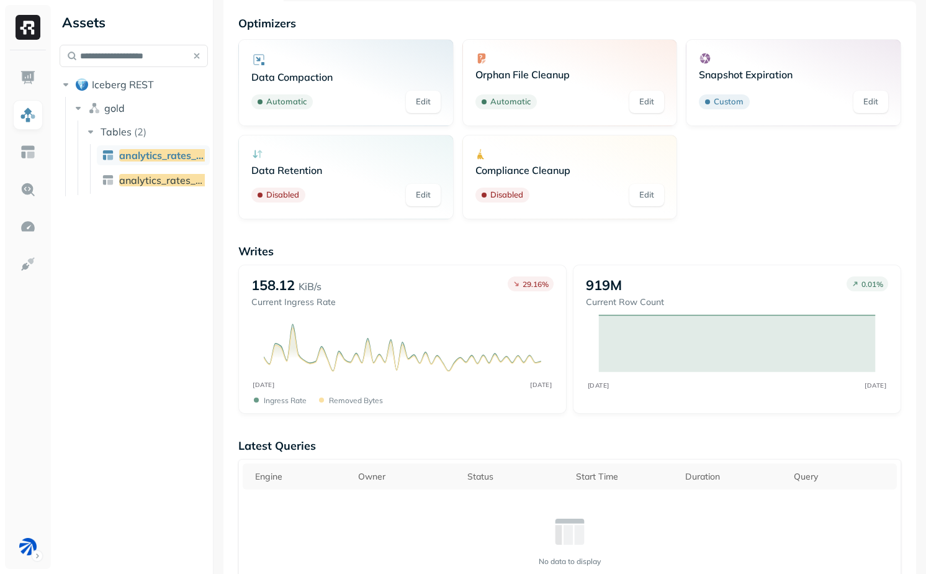
scroll to position [68, 0]
click at [117, 62] on input "**********" at bounding box center [134, 56] width 148 height 22
paste input "text"
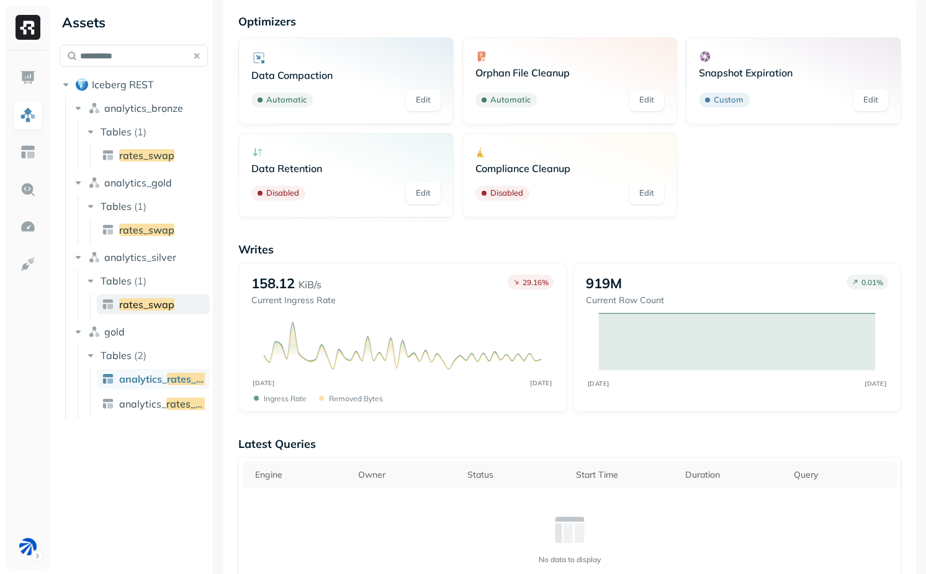
type input "**********"
click at [147, 307] on span "rates_swap" at bounding box center [146, 304] width 55 height 12
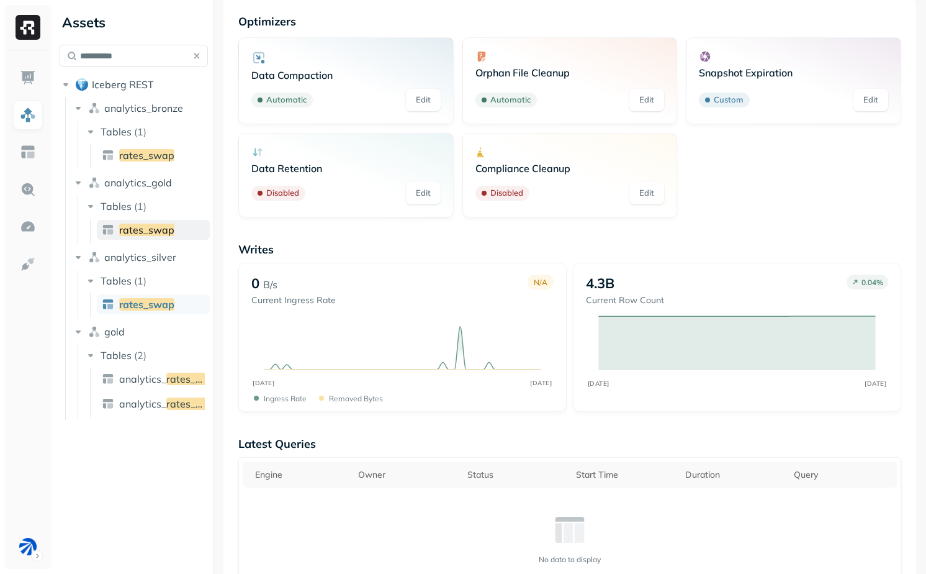
click at [131, 224] on span "rates_swap" at bounding box center [146, 230] width 55 height 12
click at [152, 157] on span "rates_swap" at bounding box center [146, 155] width 55 height 12
click at [166, 228] on span "rates_swap" at bounding box center [146, 230] width 55 height 12
click at [159, 304] on span "rates_swap" at bounding box center [146, 304] width 55 height 12
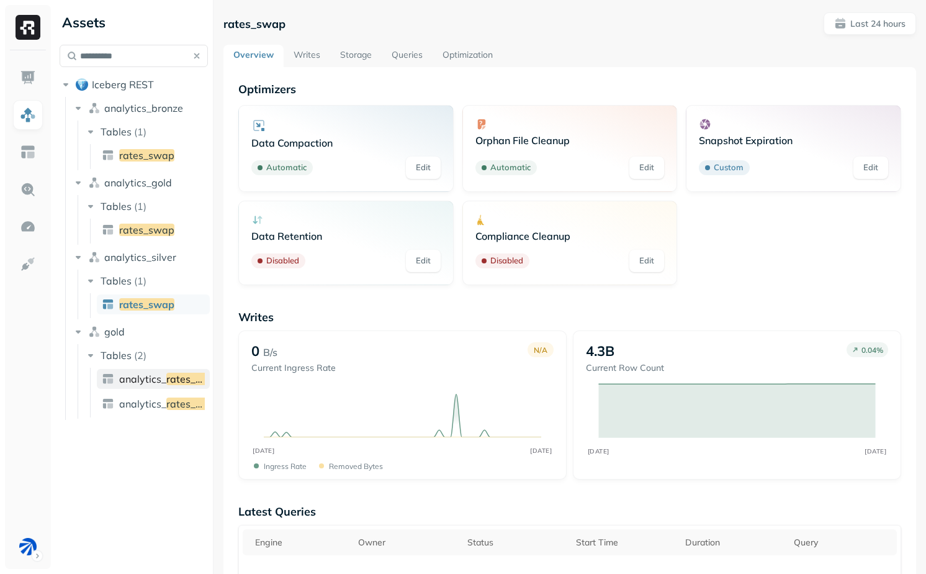
click at [156, 382] on span "analytics_" at bounding box center [142, 379] width 47 height 12
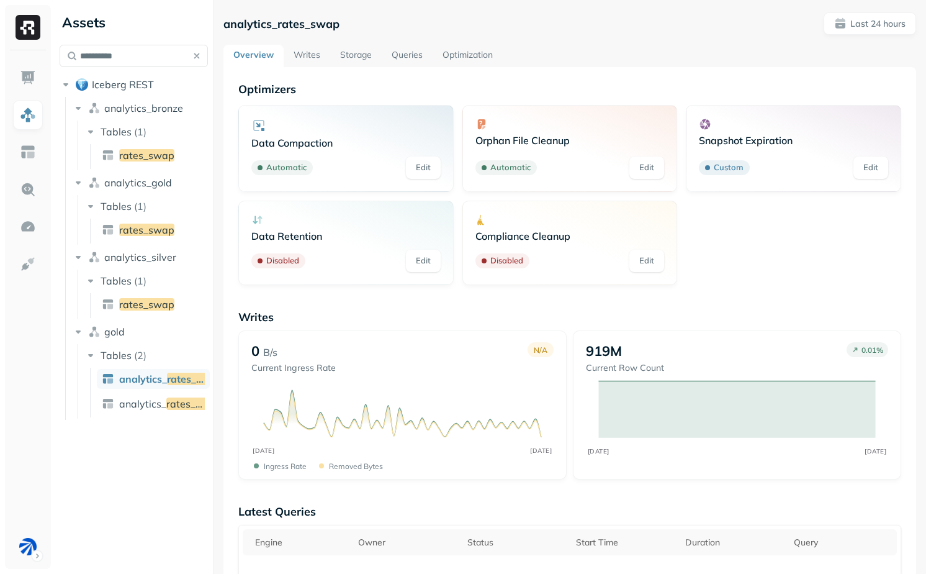
click at [299, 17] on p "analytics_rates_swap" at bounding box center [282, 24] width 116 height 14
copy p "analytics_rates_swap"
click at [24, 540] on html "**********" at bounding box center [463, 287] width 926 height 574
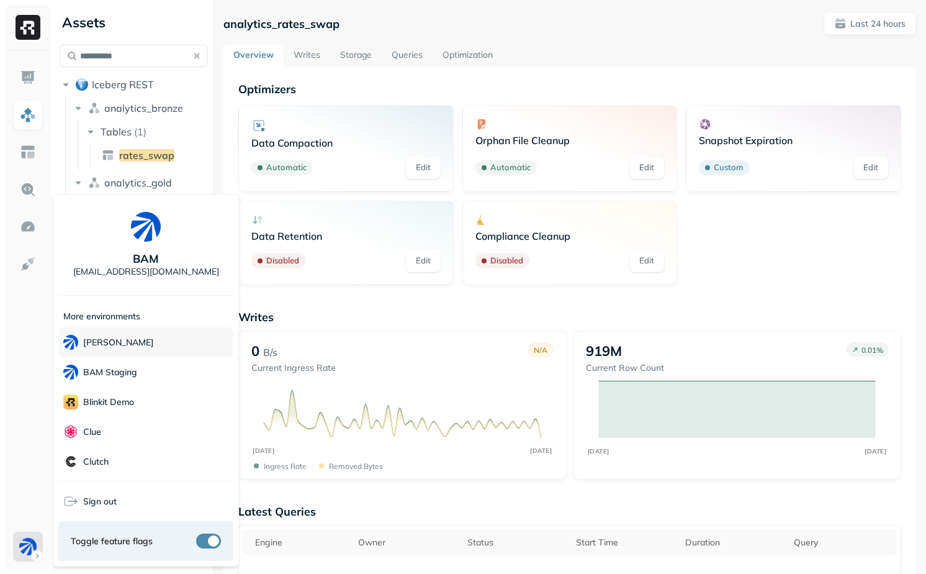
click at [156, 346] on div "[PERSON_NAME]" at bounding box center [145, 342] width 175 height 30
click at [492, 320] on html "**********" at bounding box center [463, 287] width 926 height 574
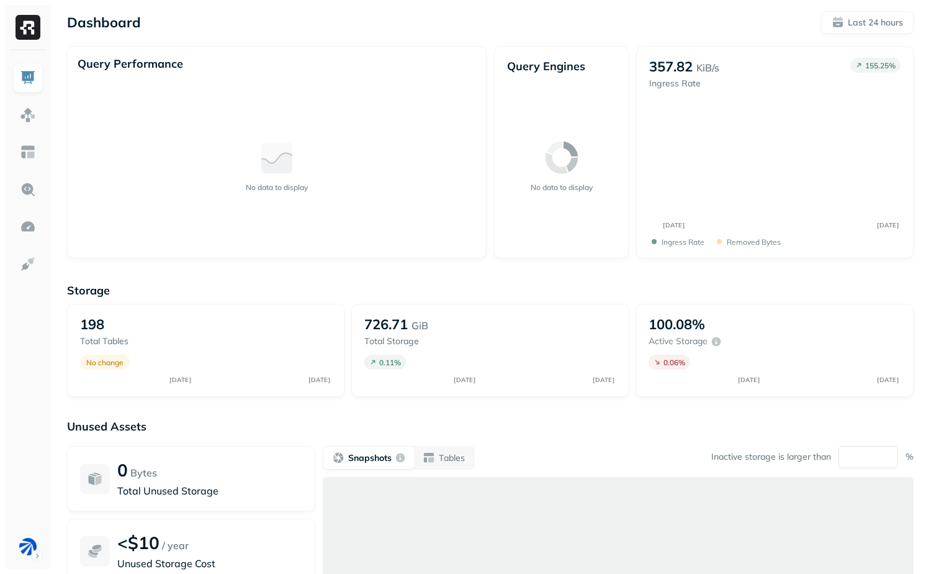
scroll to position [4, 0]
